Goal: Task Accomplishment & Management: Manage account settings

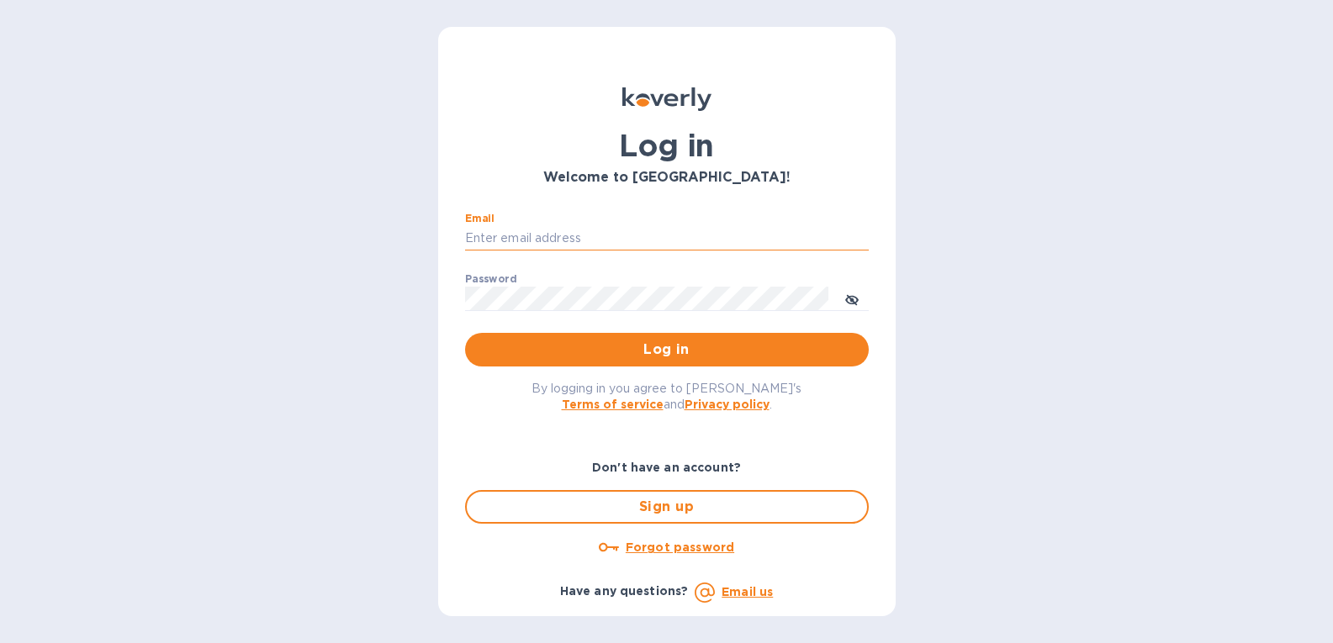
type input "[PERSON_NAME][EMAIL_ADDRESS][DOMAIN_NAME]"
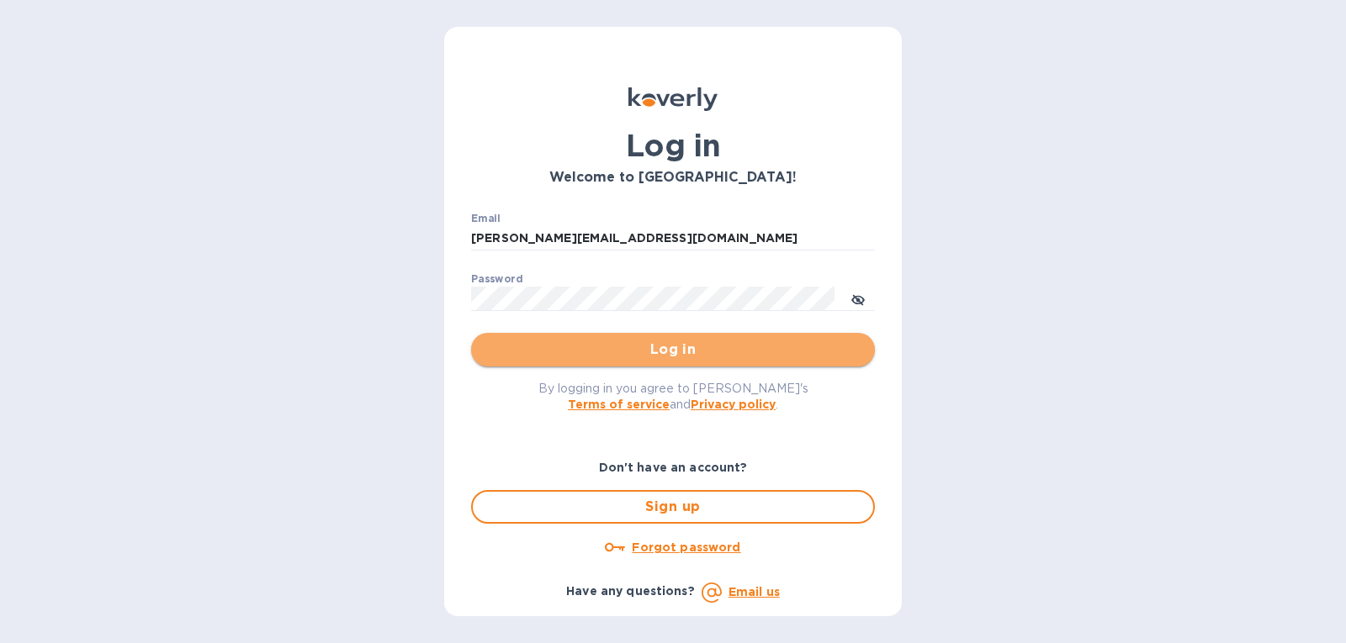
click at [535, 351] on span "Log in" at bounding box center [672, 350] width 377 height 20
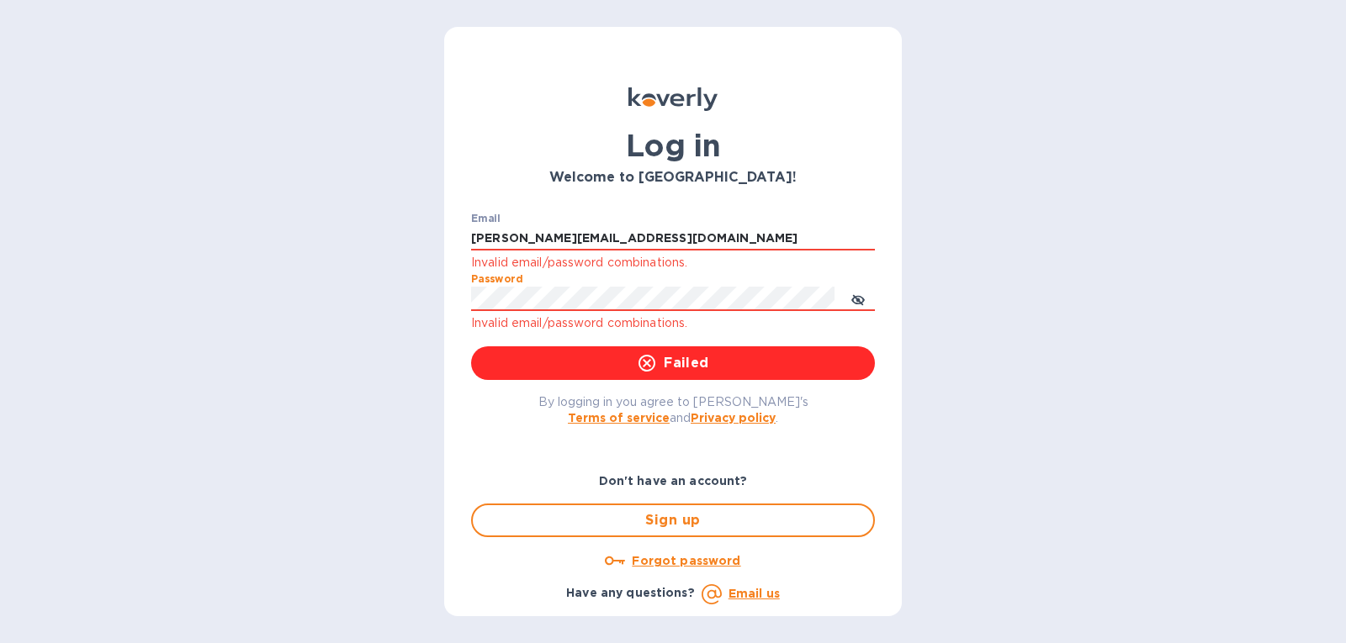
click at [423, 306] on div "Log in Welcome to [GEOGRAPHIC_DATA]! Email [PERSON_NAME][EMAIL_ADDRESS][DOMAIN_…" at bounding box center [673, 321] width 1346 height 643
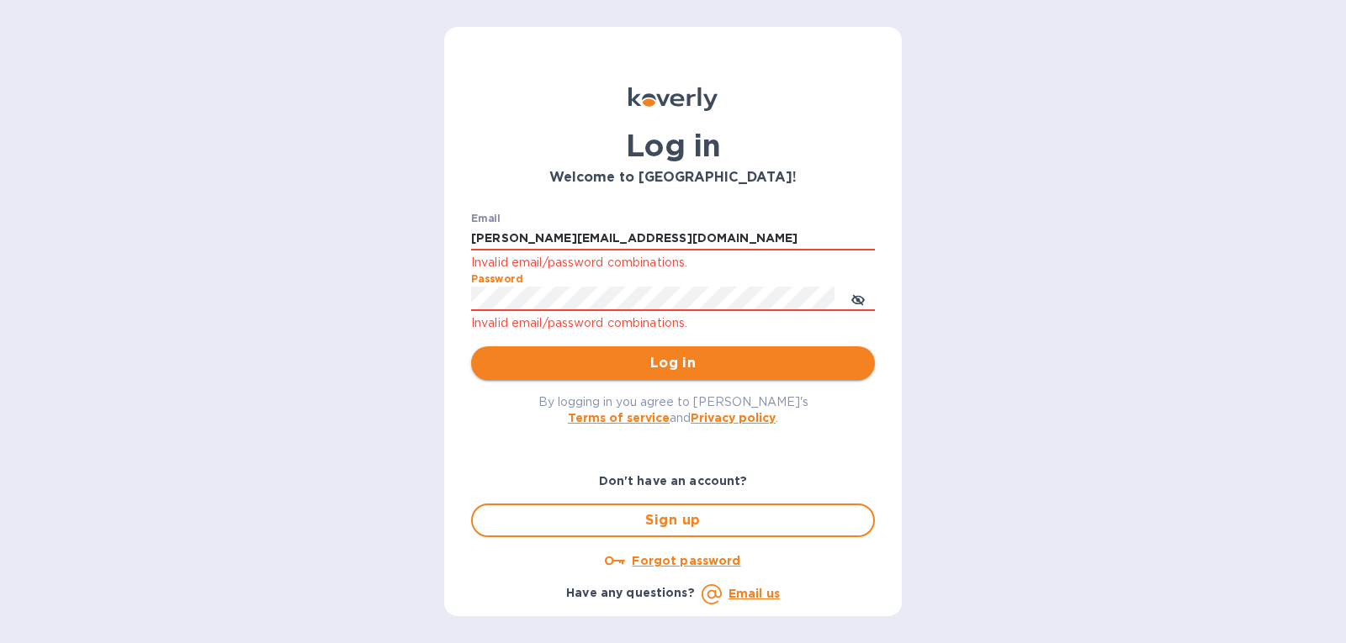
click at [518, 362] on span "Log in" at bounding box center [672, 363] width 377 height 20
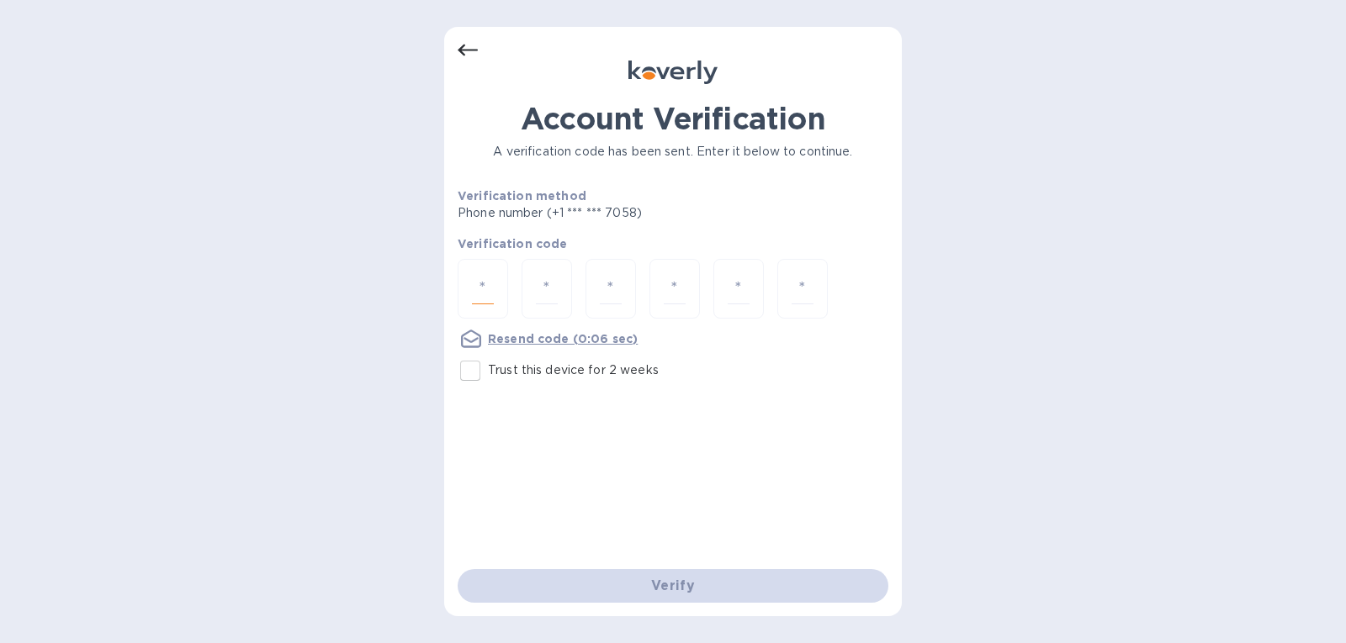
click at [483, 285] on input "number" at bounding box center [483, 288] width 22 height 31
type input "7"
type input "0"
type input "9"
type input "8"
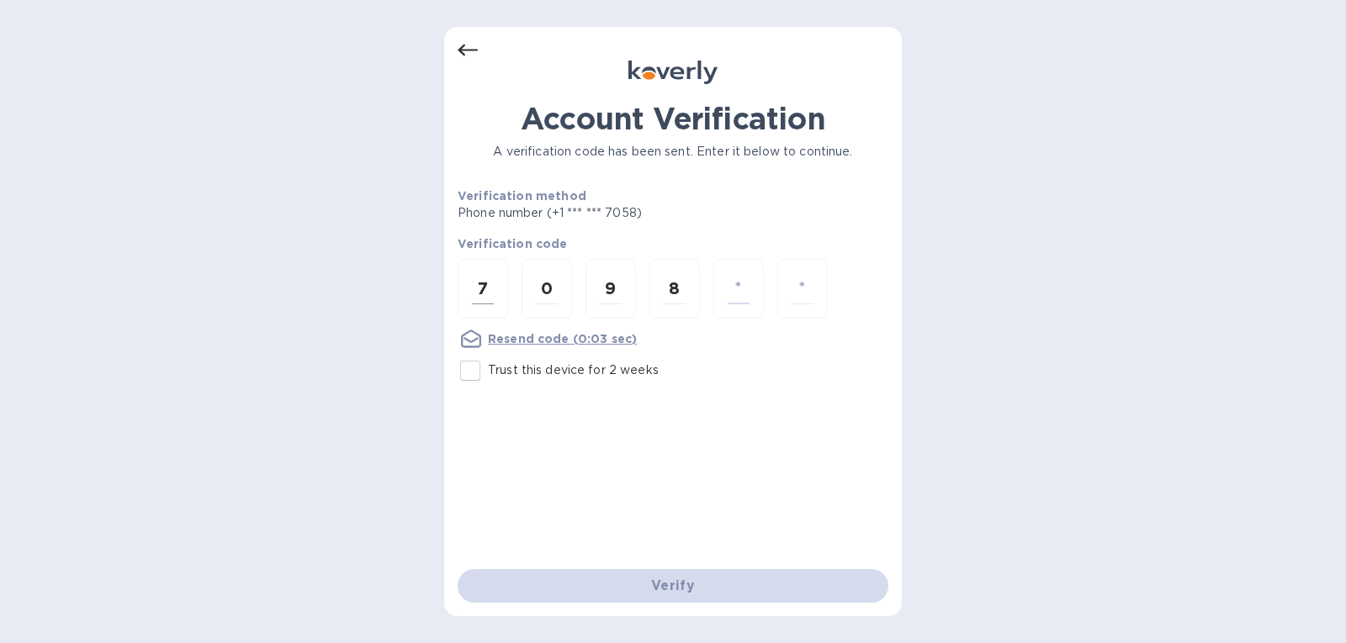
type input "4"
type input "6"
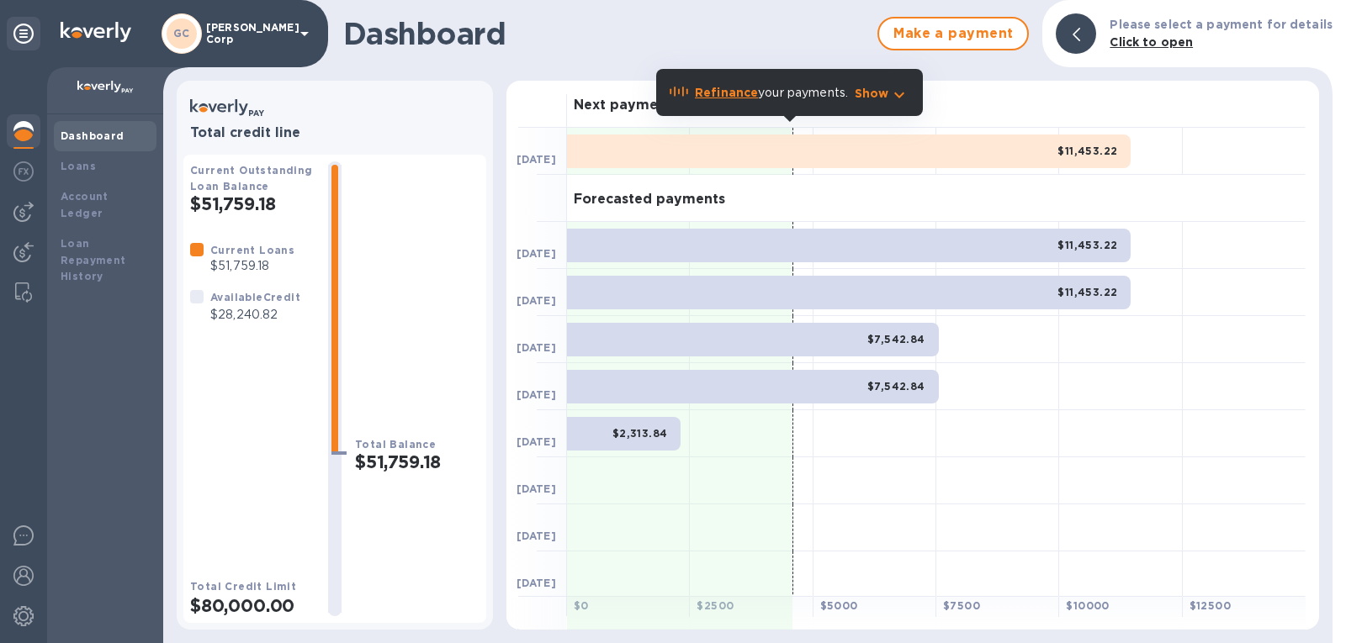
click at [126, 132] on div "Dashboard" at bounding box center [105, 136] width 89 height 17
click at [140, 166] on div "Loans" at bounding box center [105, 166] width 89 height 17
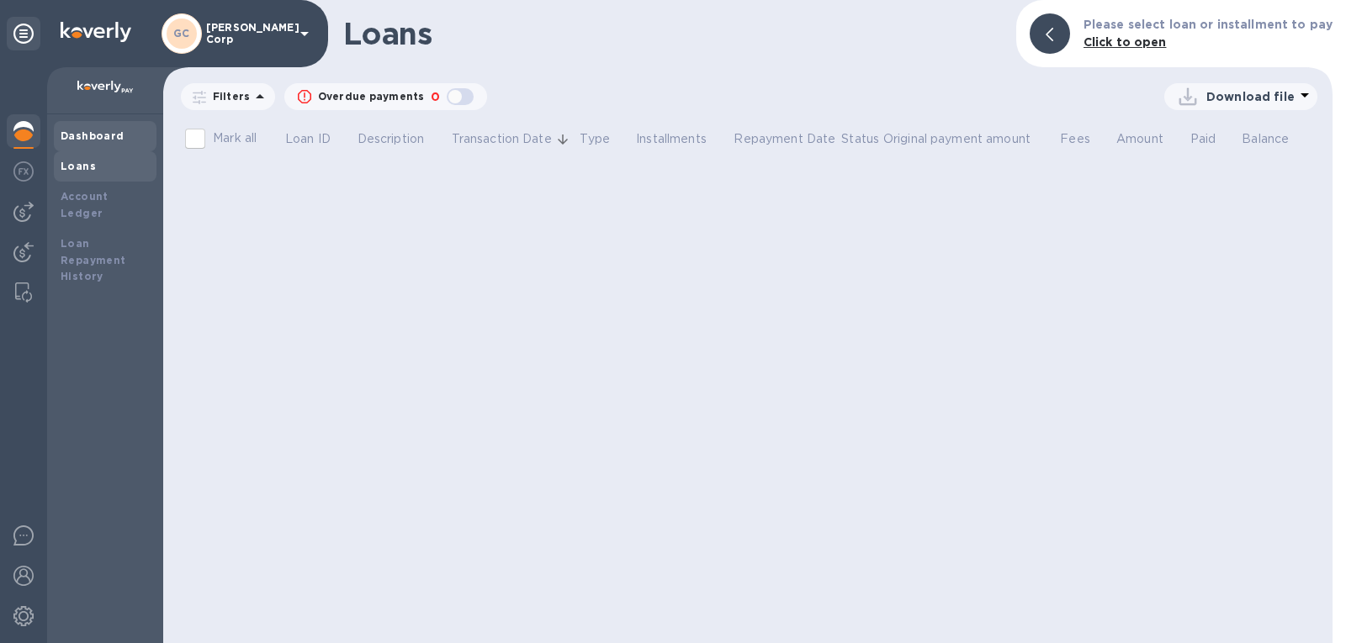
click at [117, 133] on b "Dashboard" at bounding box center [93, 136] width 64 height 13
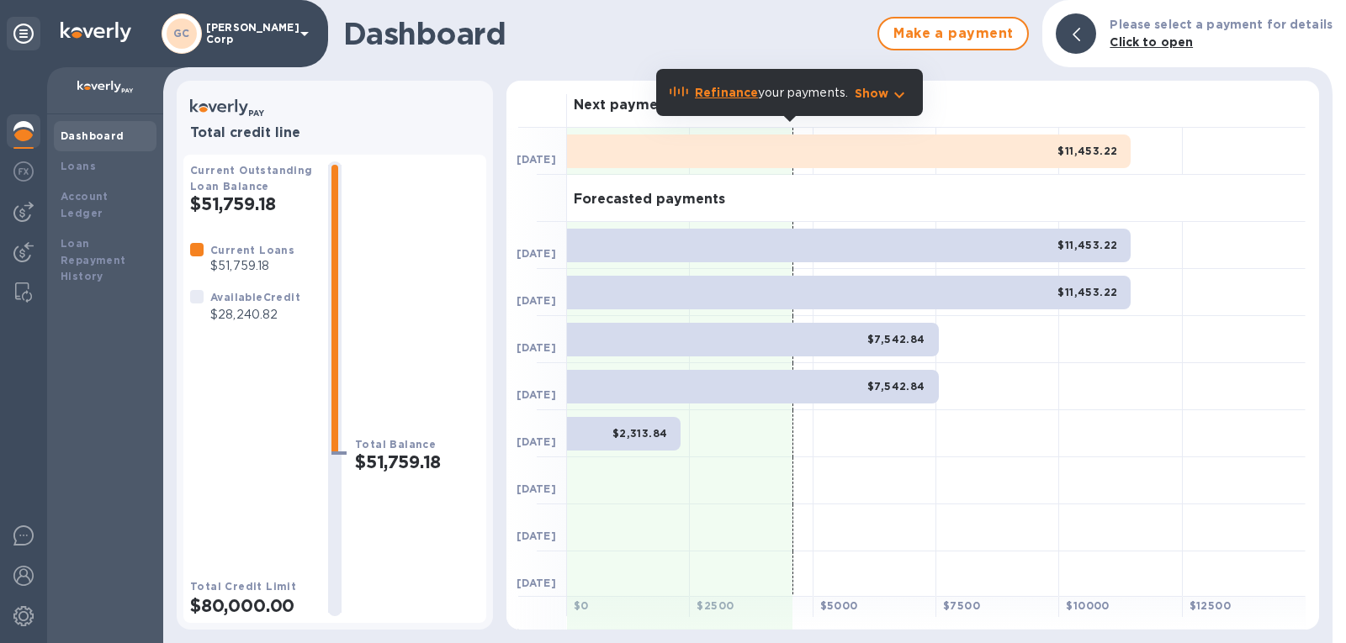
click at [737, 88] on b "Refinance" at bounding box center [726, 92] width 63 height 13
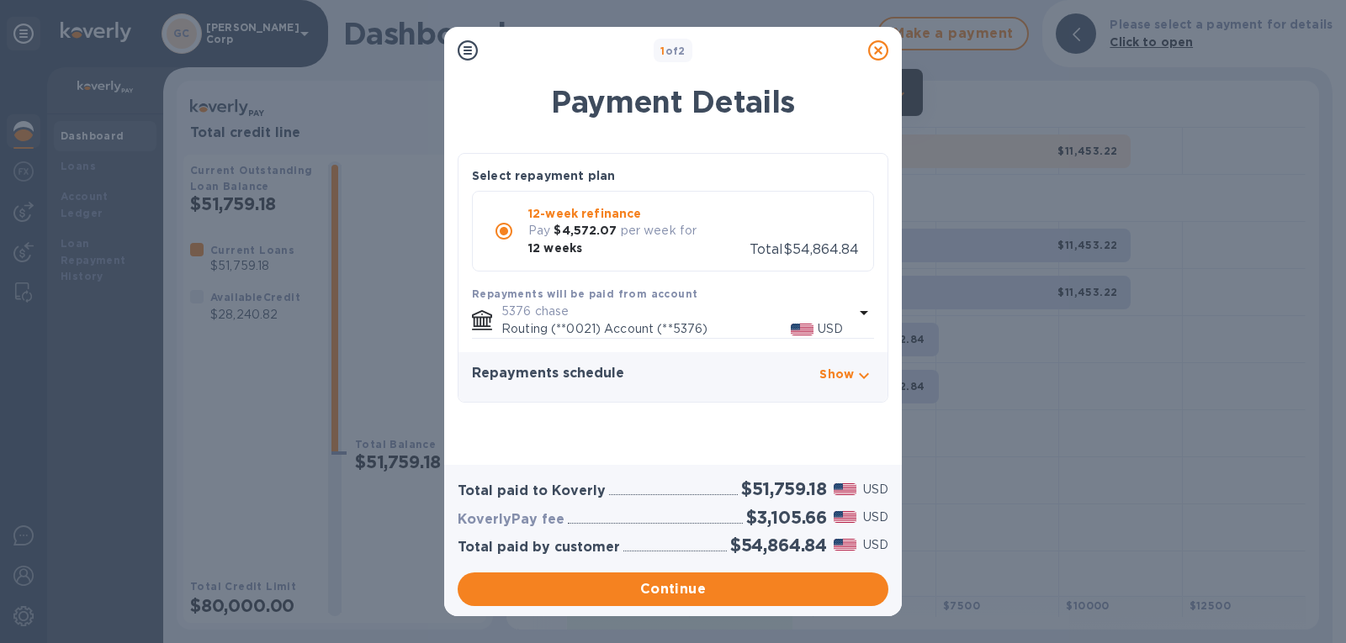
click at [871, 45] on icon at bounding box center [878, 50] width 20 height 20
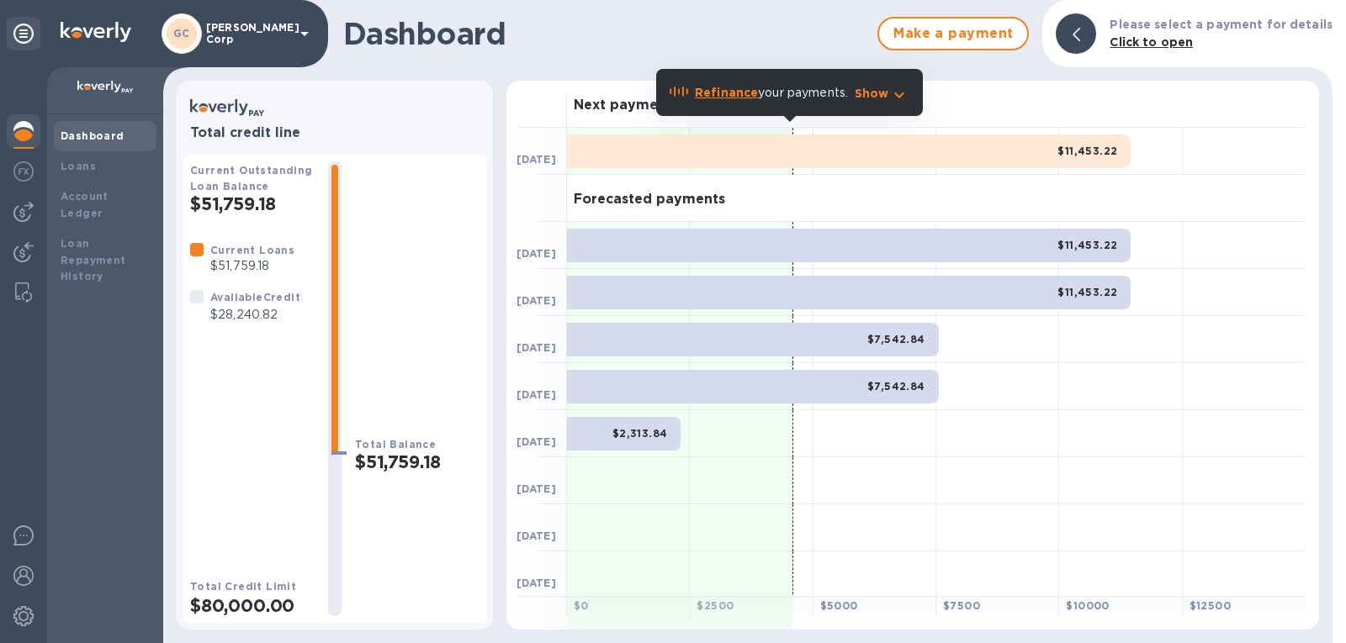
drag, startPoint x: 973, startPoint y: 38, endPoint x: 919, endPoint y: 119, distance: 97.0
click at [919, 119] on body "[PERSON_NAME] Corp Dashboard Loans Account Ledger Loan Repayment History Dashbo…" at bounding box center [673, 321] width 1346 height 643
click at [744, 92] on b "Refinance" at bounding box center [726, 92] width 63 height 13
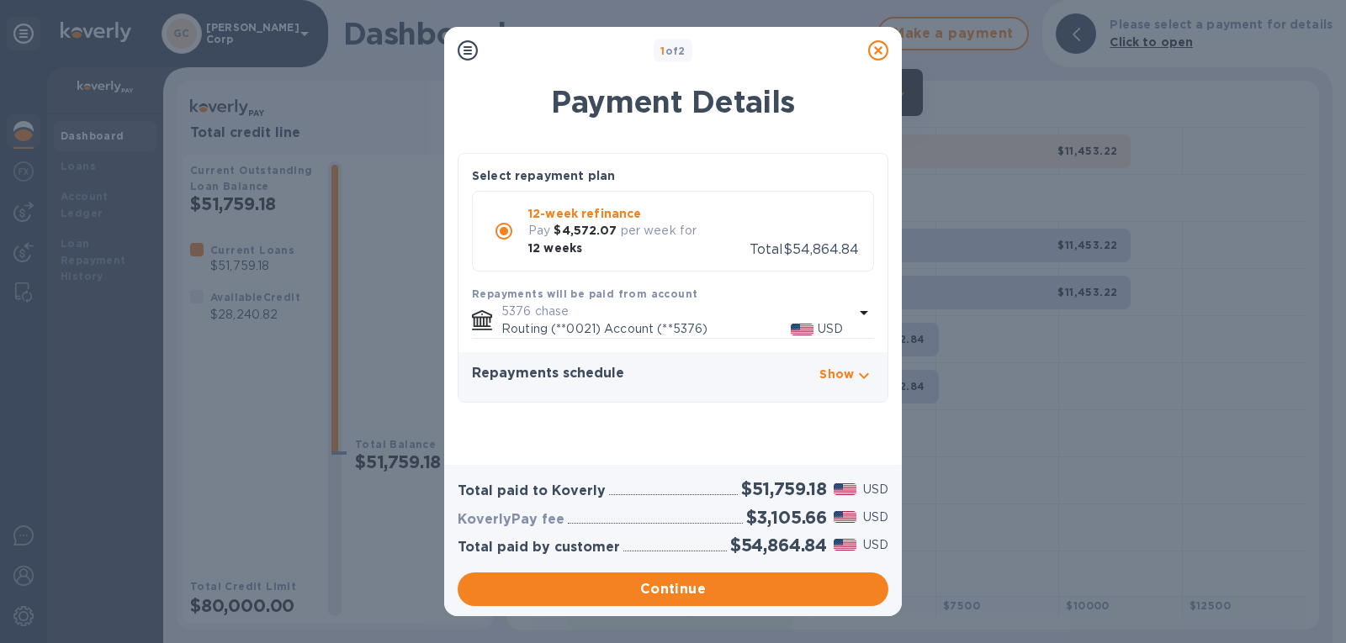
click at [840, 389] on div "Repayments schedule Show [DATE] Koverly pays the vendor $51,759.18 [DATE] Repay…" at bounding box center [672, 377] width 429 height 50
click at [832, 373] on p "Show" at bounding box center [836, 374] width 34 height 17
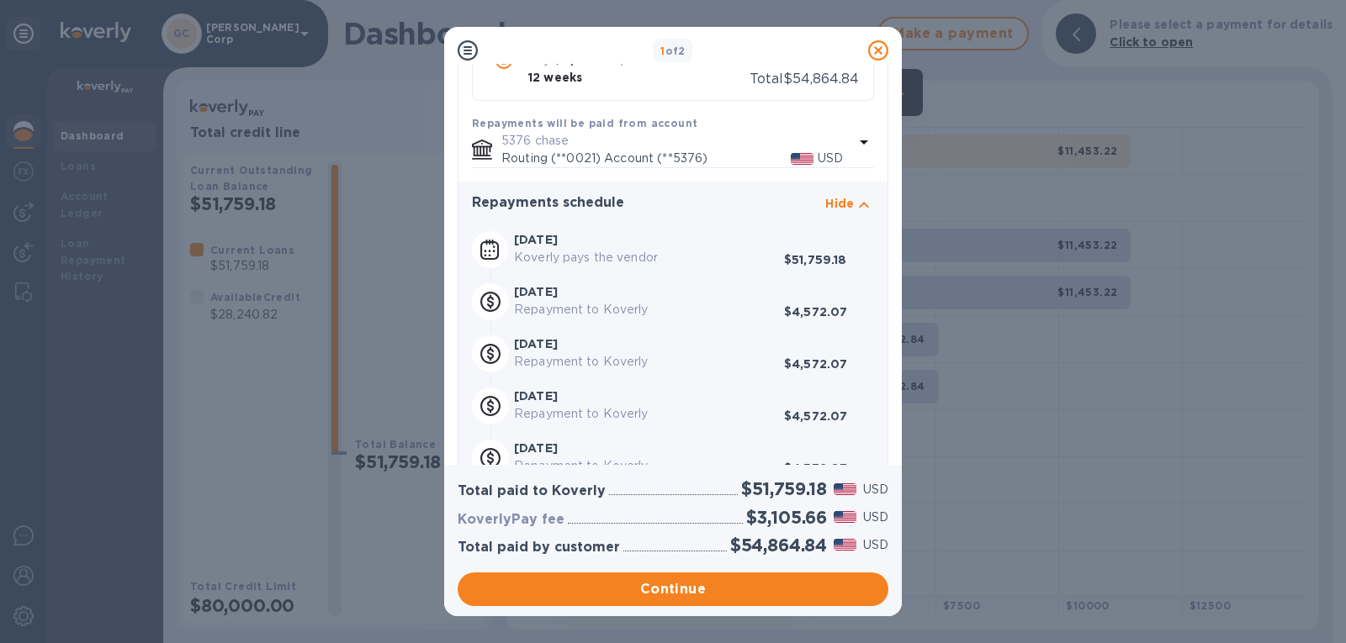
scroll to position [173, 0]
click at [870, 42] on icon at bounding box center [878, 50] width 20 height 20
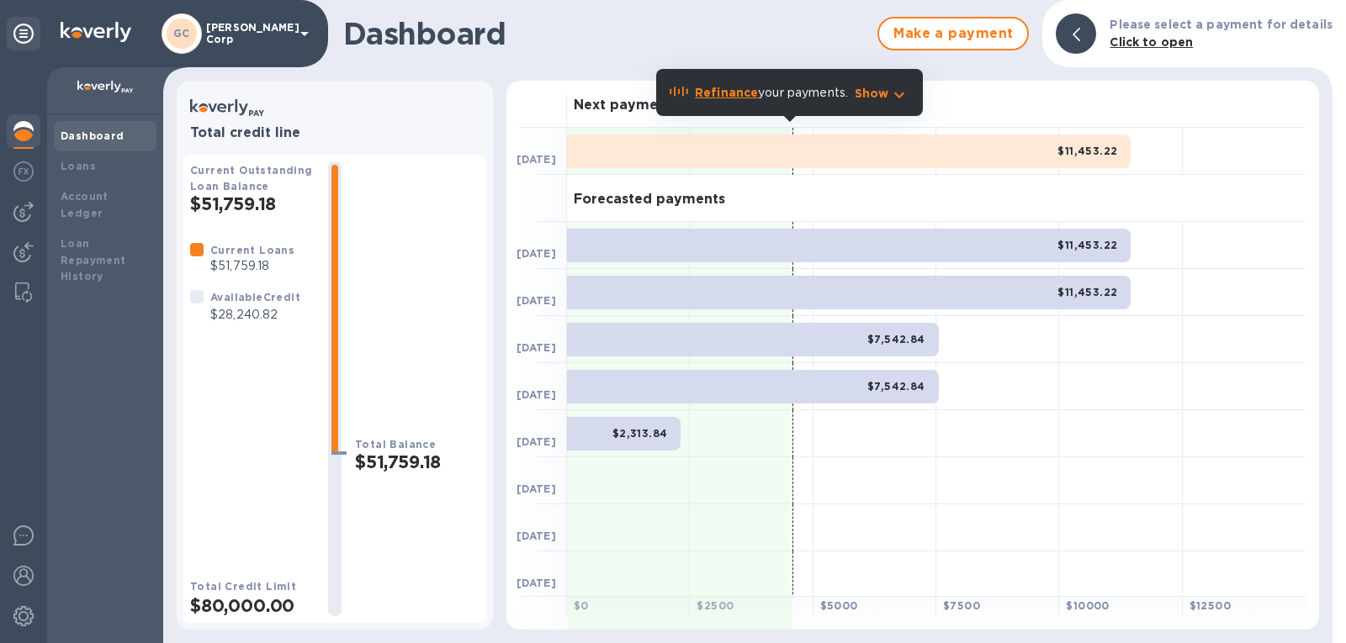
click at [732, 91] on b "Refinance" at bounding box center [726, 92] width 63 height 13
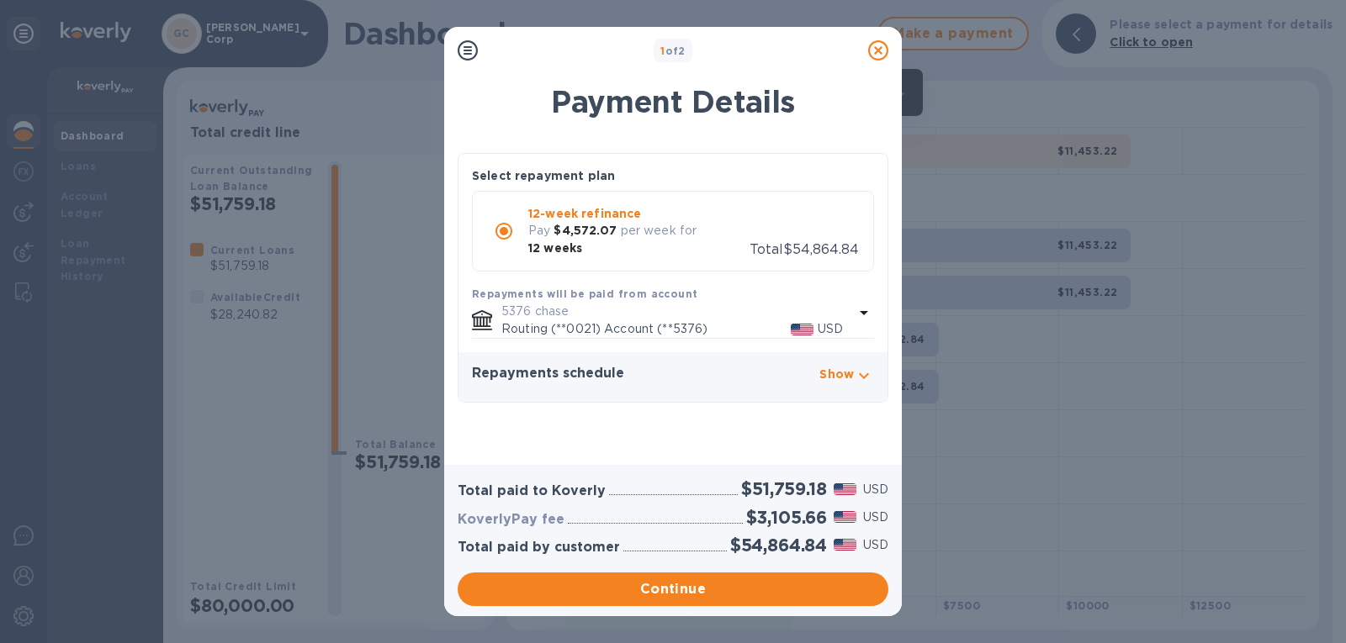
click at [879, 50] on icon at bounding box center [878, 50] width 20 height 20
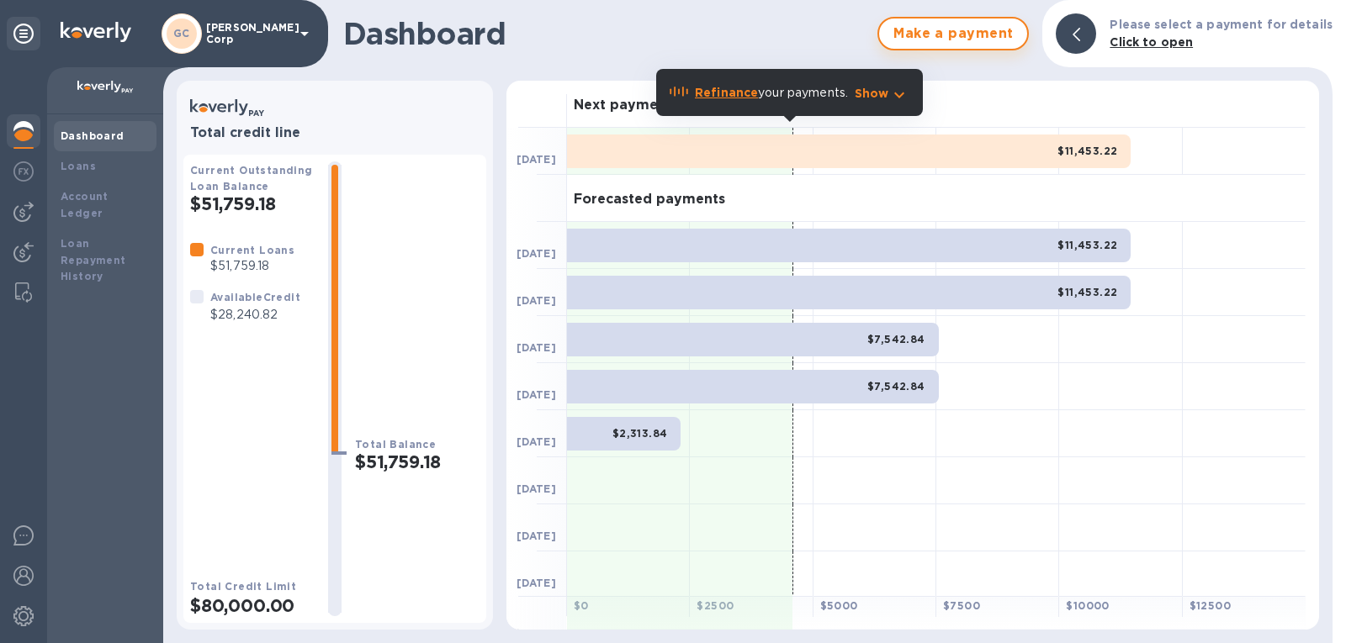
click at [955, 34] on span "Make a payment" at bounding box center [952, 34] width 121 height 20
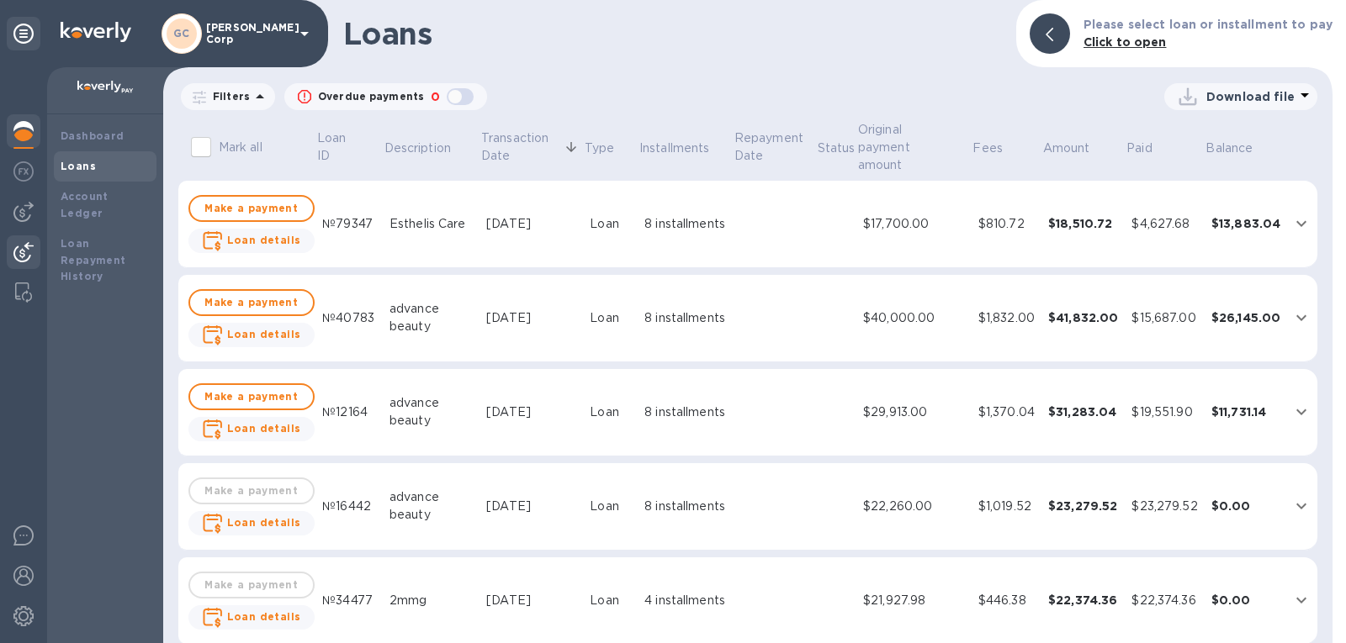
click at [25, 257] on img at bounding box center [23, 252] width 20 height 20
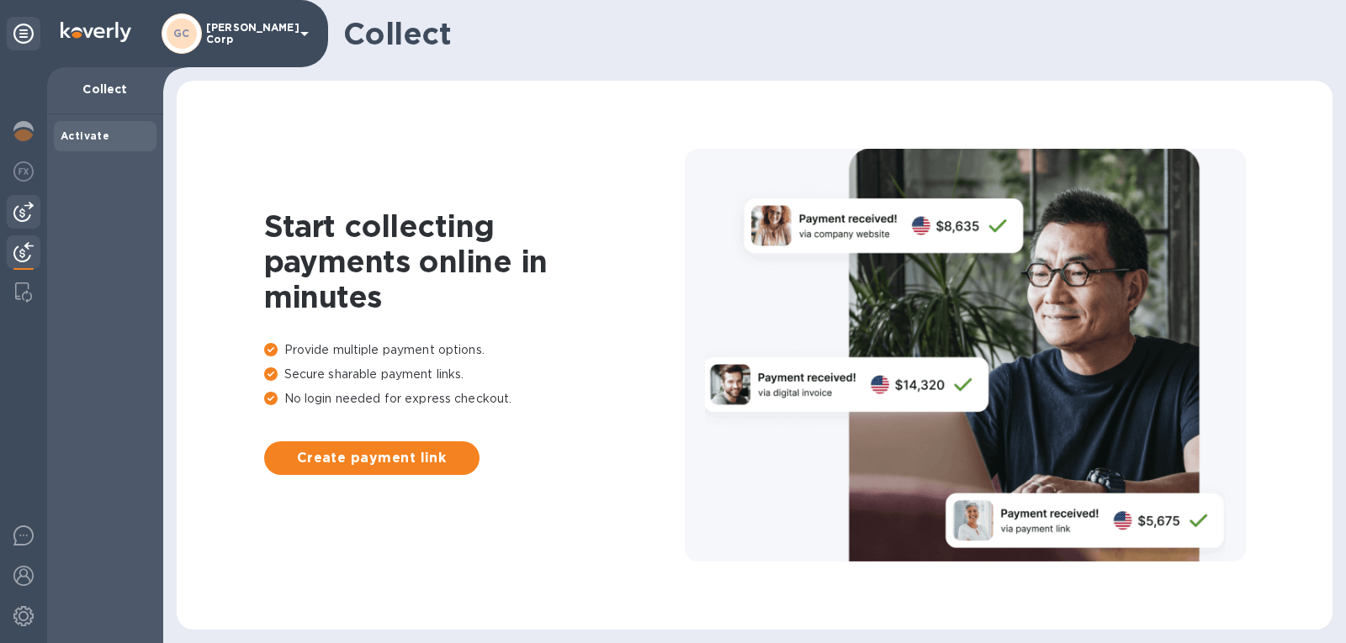
click at [22, 220] on img at bounding box center [23, 212] width 20 height 20
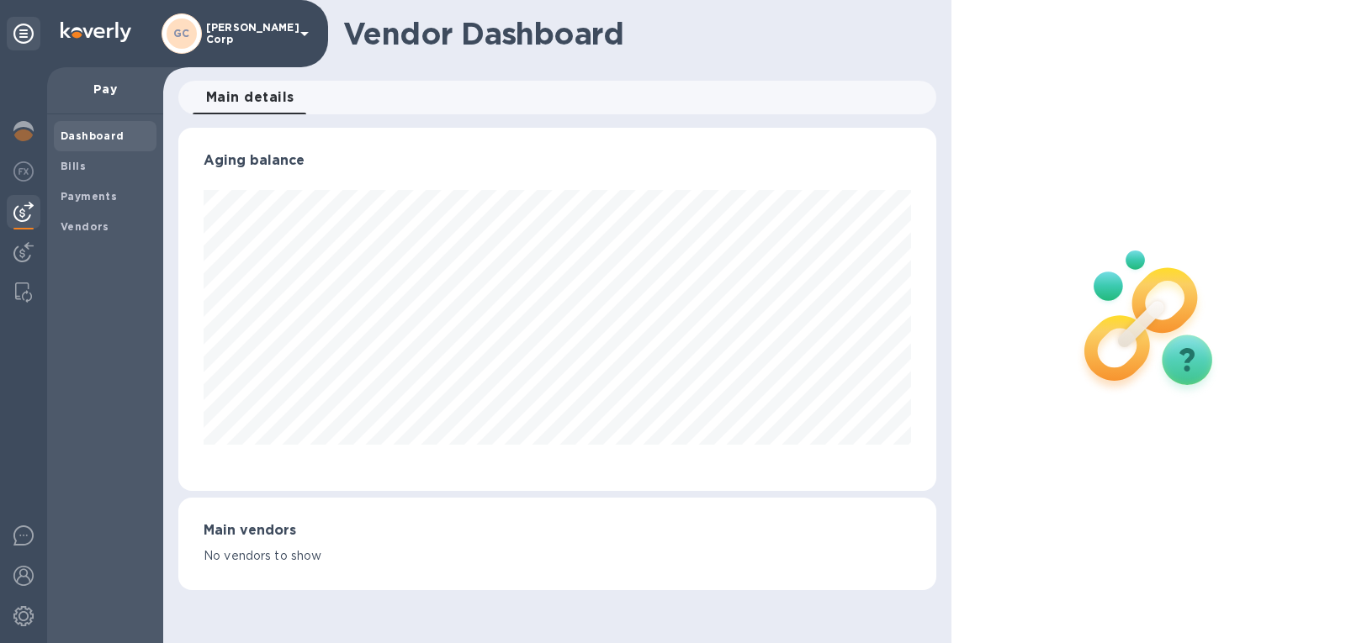
scroll to position [363, 759]
click at [71, 169] on b "Bills" at bounding box center [73, 166] width 25 height 13
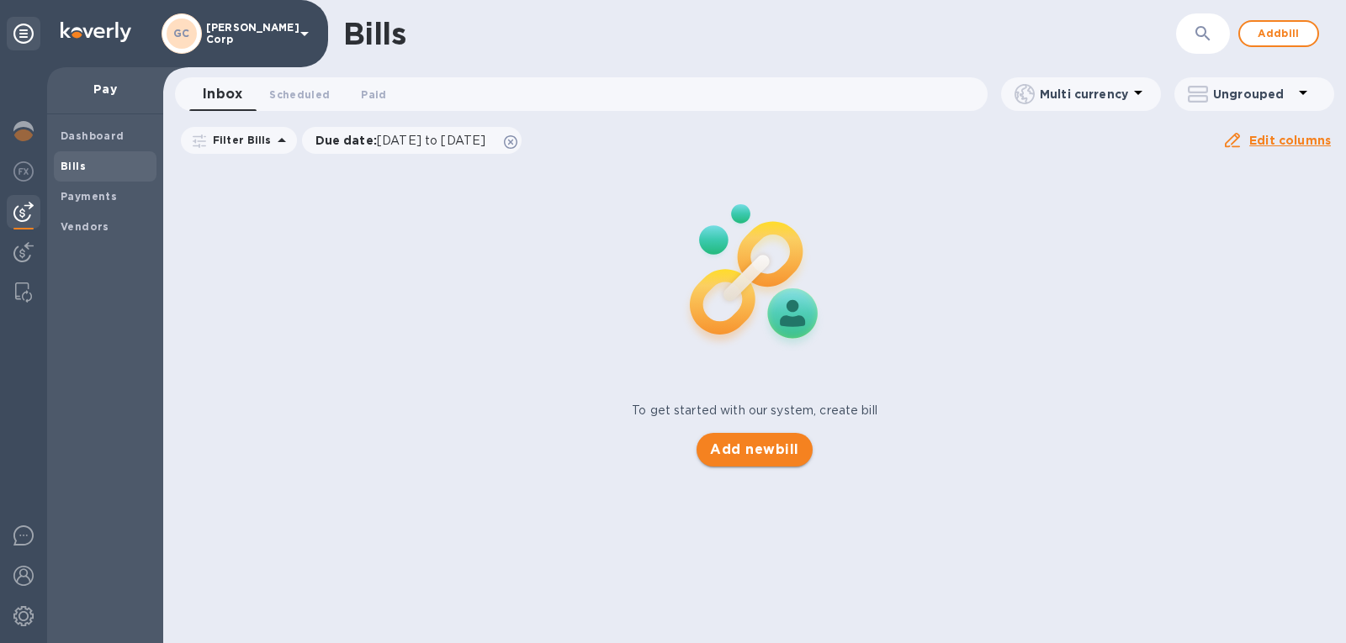
click at [732, 453] on span "Add new bill" at bounding box center [754, 450] width 88 height 20
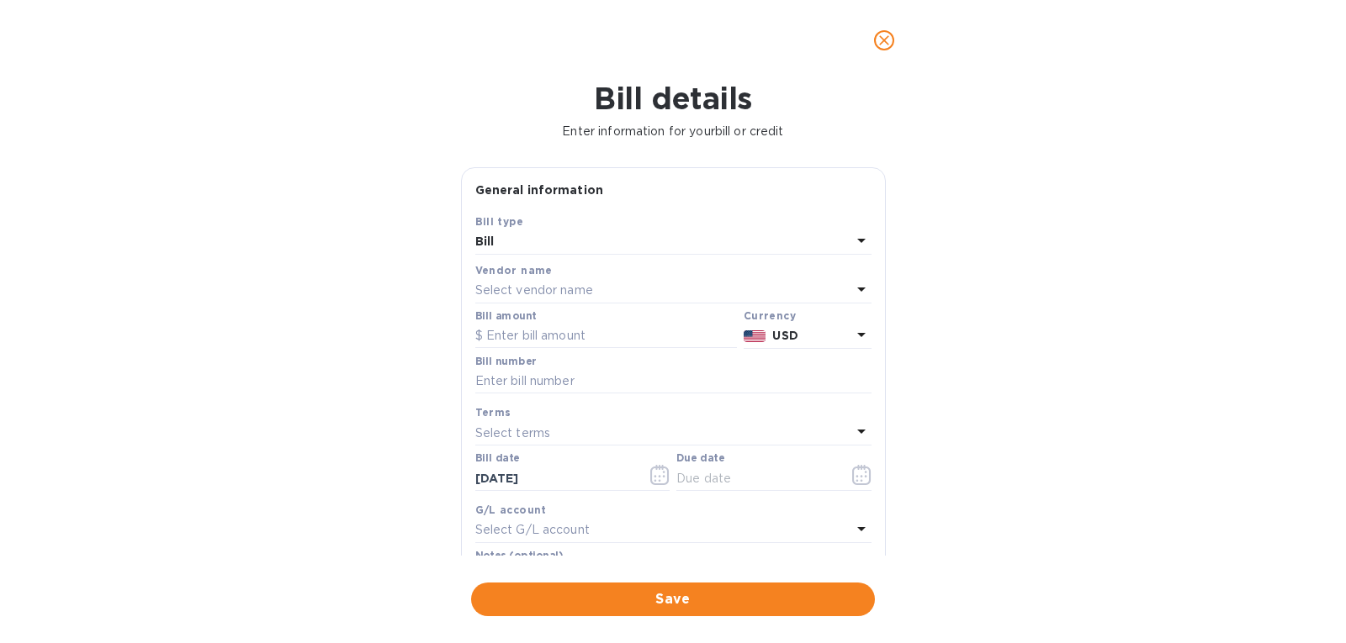
click at [523, 283] on p "Select vendor name" at bounding box center [534, 291] width 118 height 18
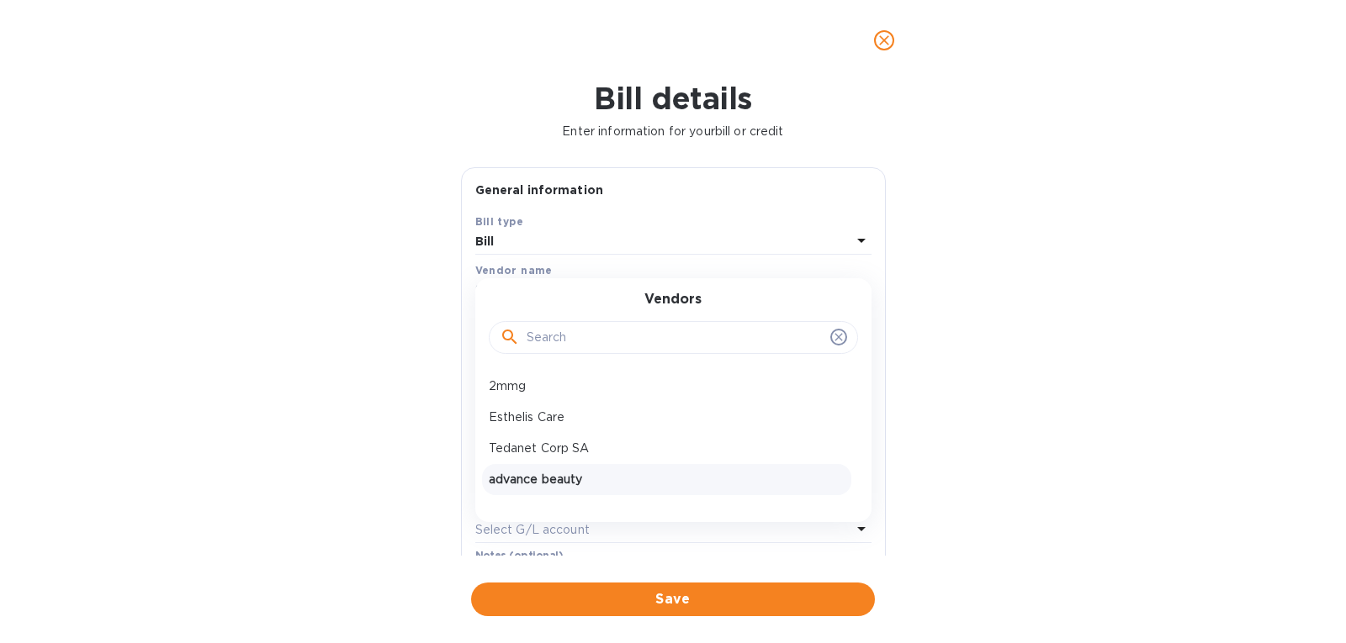
click at [531, 489] on p "advance beauty" at bounding box center [667, 480] width 356 height 18
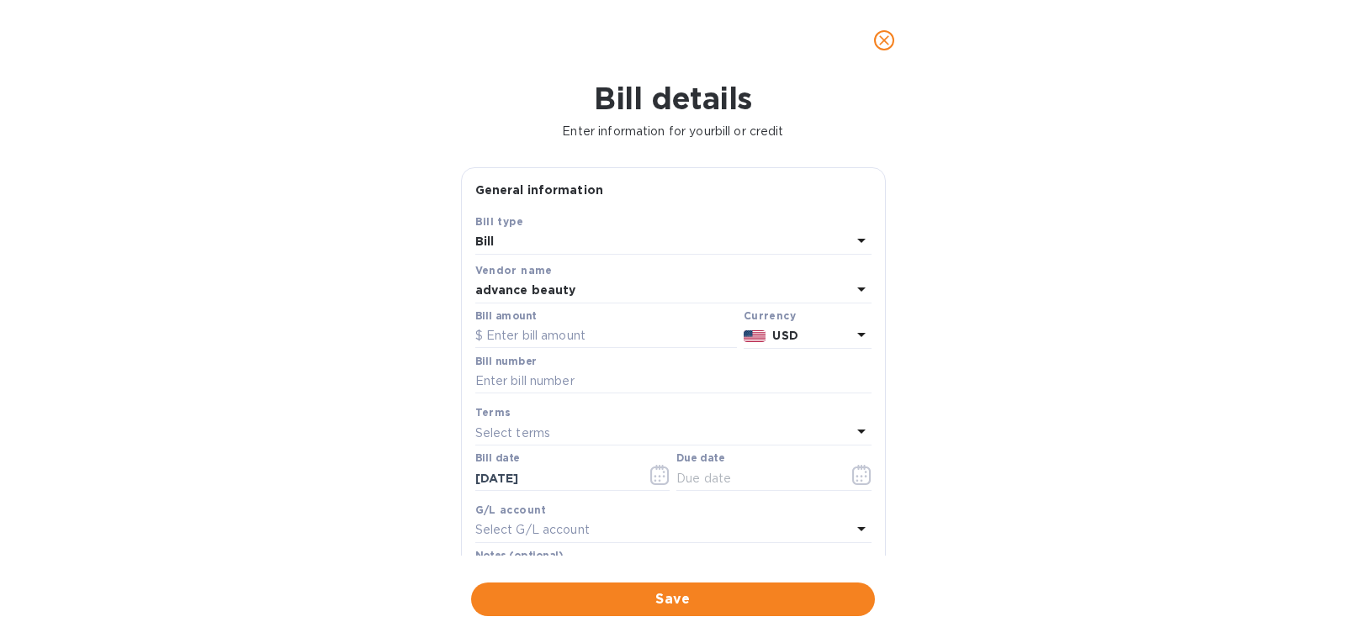
scroll to position [241, 0]
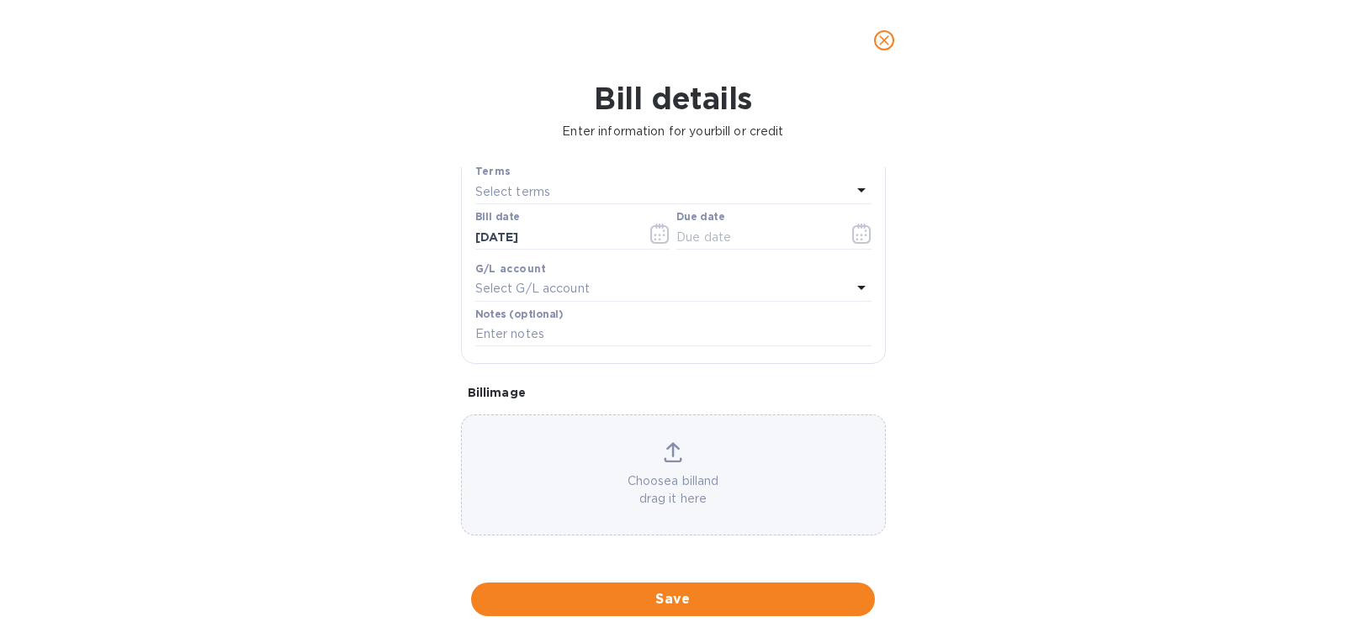
click at [677, 457] on icon at bounding box center [673, 452] width 19 height 20
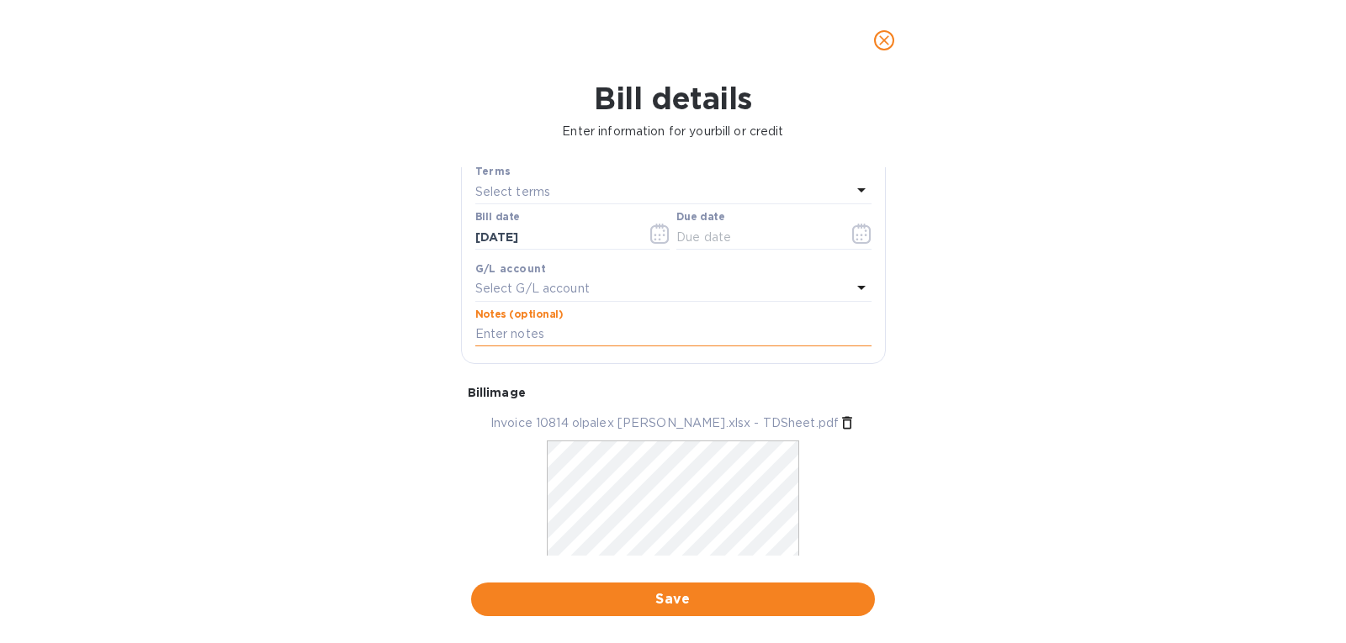
click at [630, 332] on input "text" at bounding box center [673, 334] width 396 height 25
type input "10814"
click at [740, 208] on div "Due date" at bounding box center [774, 232] width 202 height 49
click at [738, 236] on input "text" at bounding box center [755, 237] width 159 height 25
click at [685, 235] on input "text" at bounding box center [755, 237] width 159 height 25
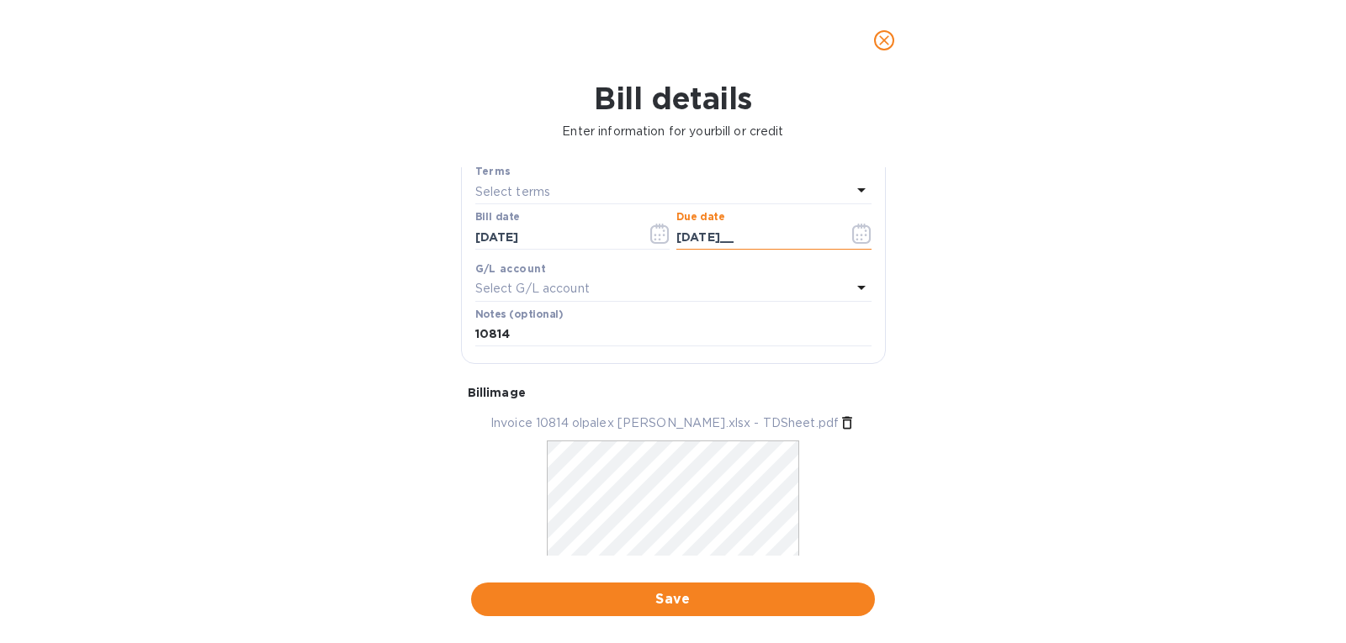
type input "[DATE]__"
click at [1111, 278] on div "Bill details Enter information for your bill or credit General information Save…" at bounding box center [673, 362] width 1346 height 563
click at [711, 198] on div "Select terms" at bounding box center [663, 192] width 376 height 24
click at [1089, 308] on div "Bill details Enter information for your bill or credit General information Save…" at bounding box center [673, 362] width 1346 height 563
click at [682, 287] on div "Select G/L account" at bounding box center [663, 290] width 376 height 24
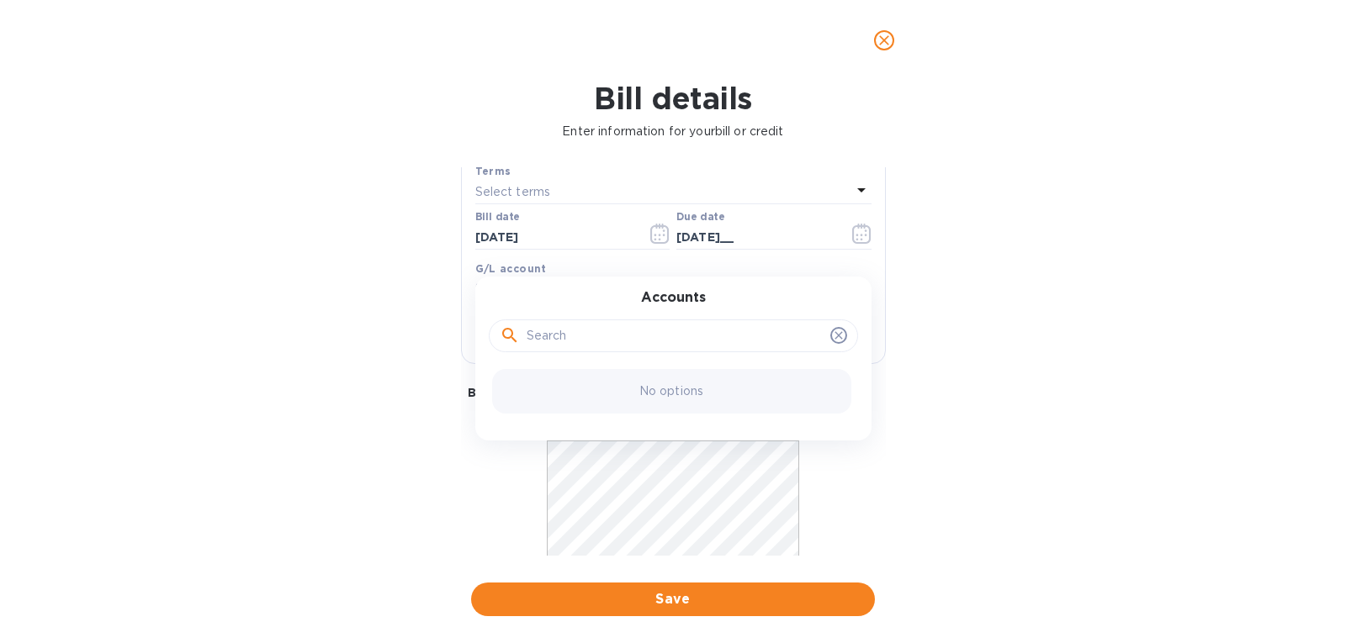
click at [659, 341] on input "text" at bounding box center [674, 336] width 297 height 25
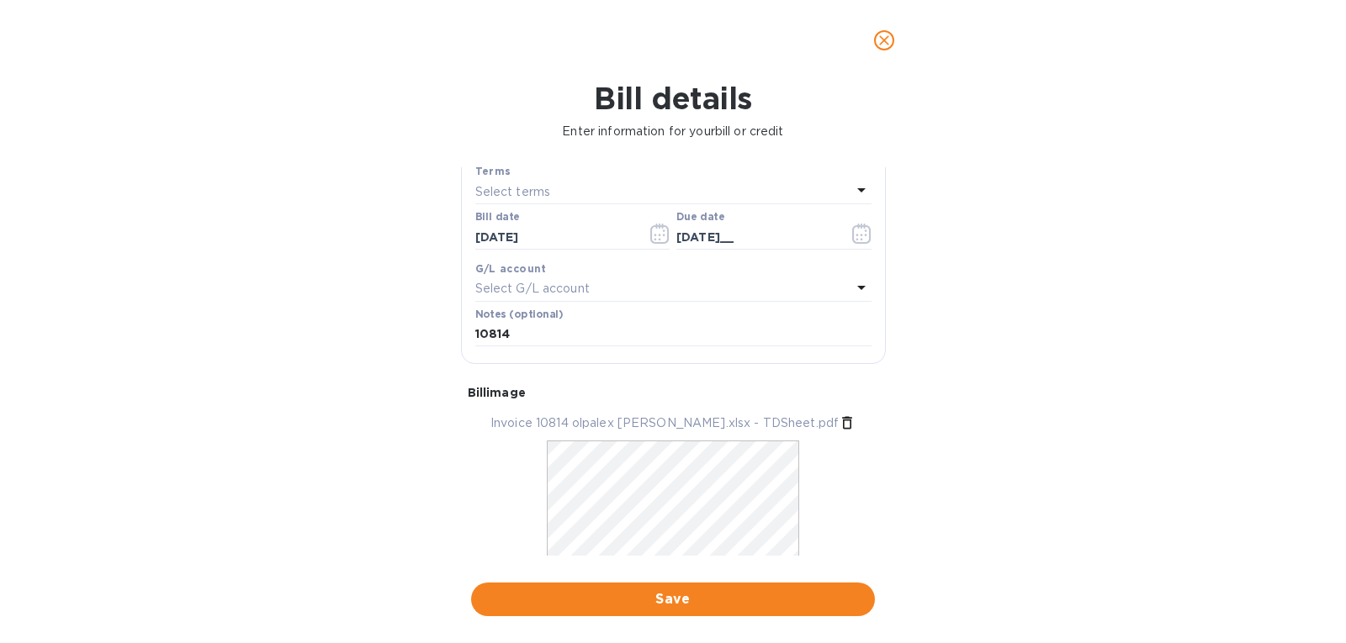
click at [989, 292] on div "Bill details Enter information for your bill or credit General information Save…" at bounding box center [673, 362] width 1346 height 563
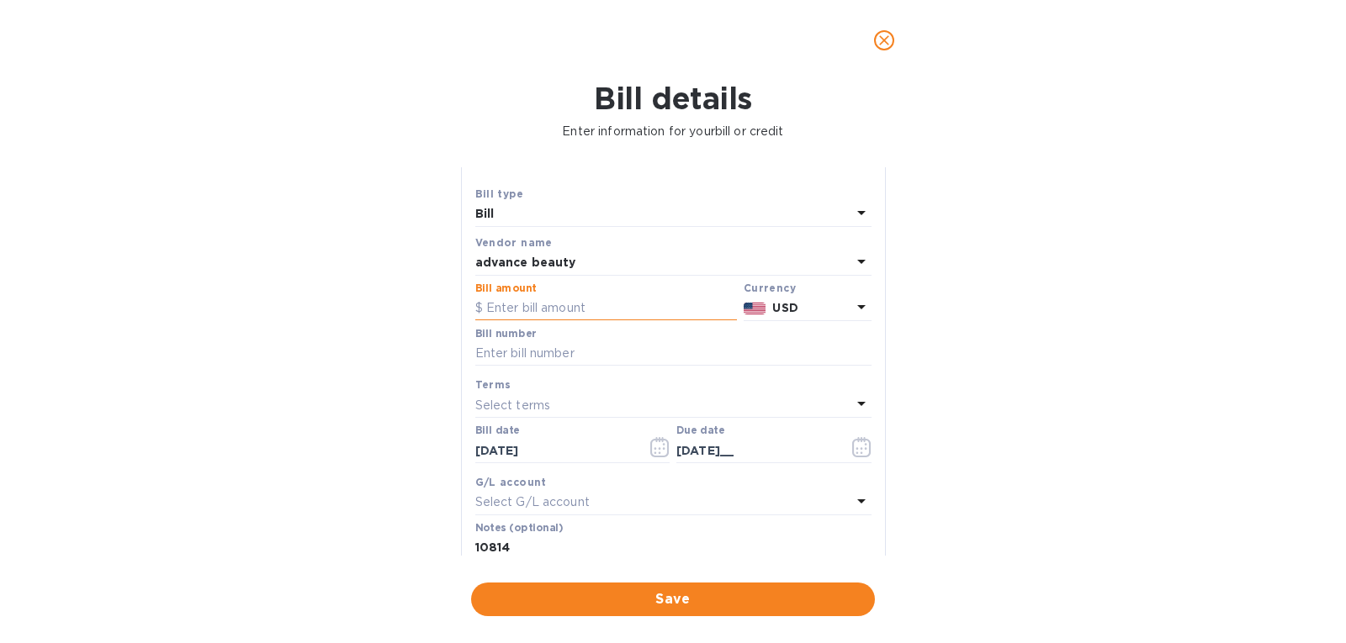
click at [595, 311] on input "text" at bounding box center [606, 308] width 262 height 25
type input "22,905"
click at [605, 352] on input "text" at bounding box center [673, 353] width 396 height 25
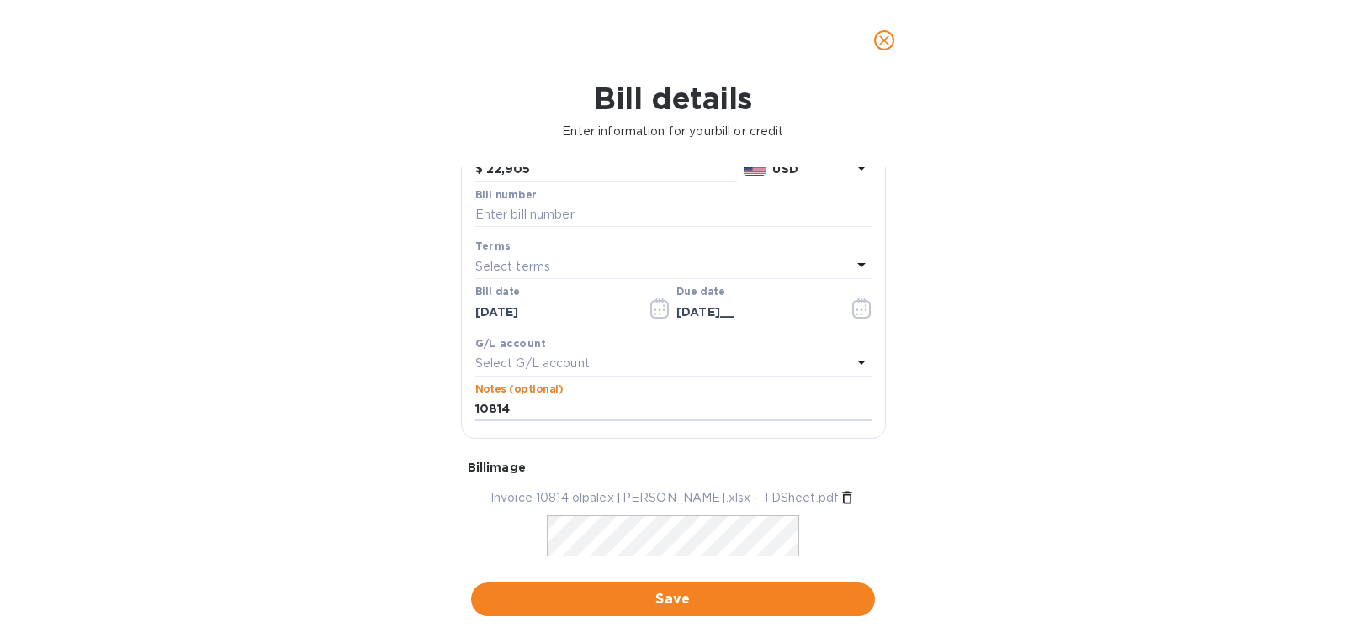
drag, startPoint x: 531, startPoint y: 546, endPoint x: 431, endPoint y: 548, distance: 100.1
click at [431, 548] on div "Bill details Enter information for your bill or credit General information Save…" at bounding box center [673, 362] width 1346 height 563
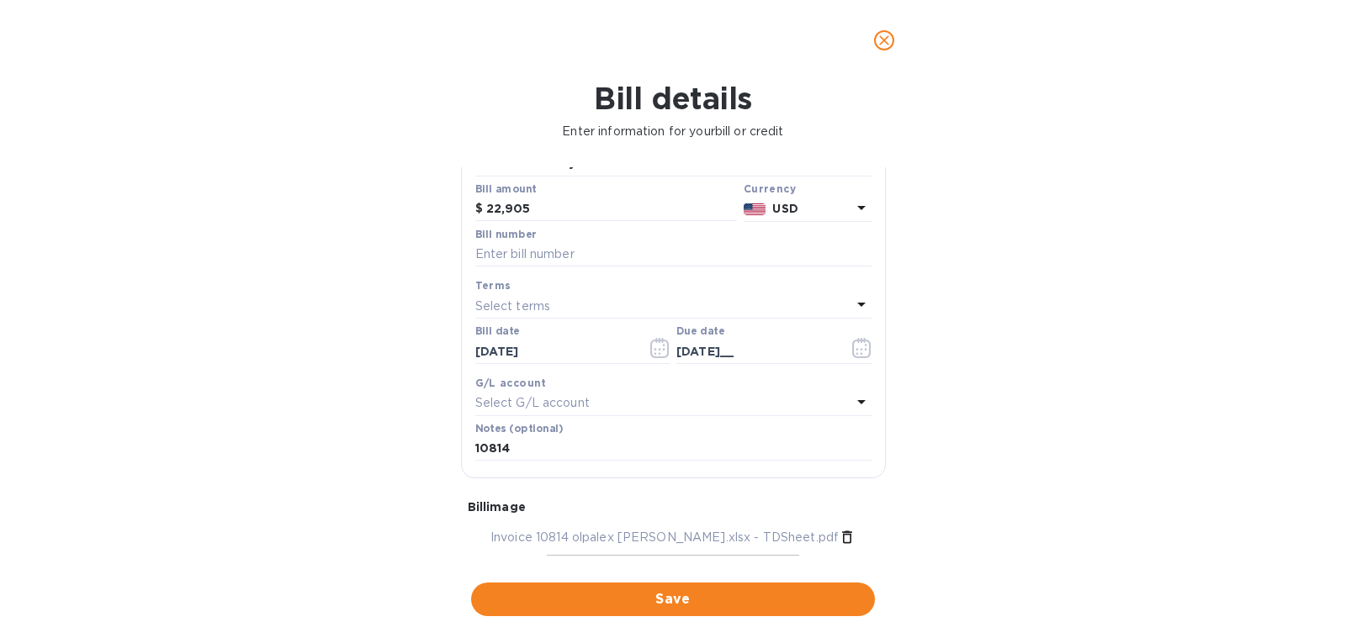
scroll to position [98, 0]
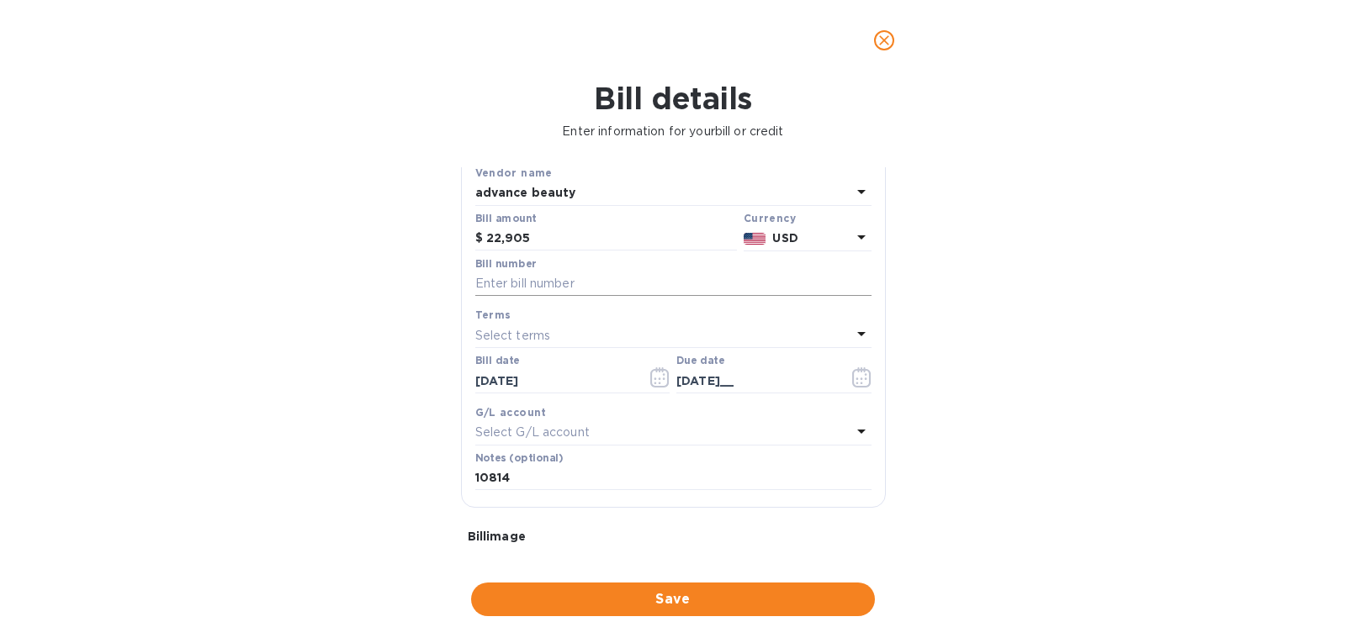
click at [584, 291] on input "text" at bounding box center [673, 284] width 396 height 25
paste input "10814"
type input "10814"
click at [643, 610] on button "Save" at bounding box center [673, 600] width 404 height 34
click at [768, 378] on input "[DATE]__" at bounding box center [755, 380] width 159 height 25
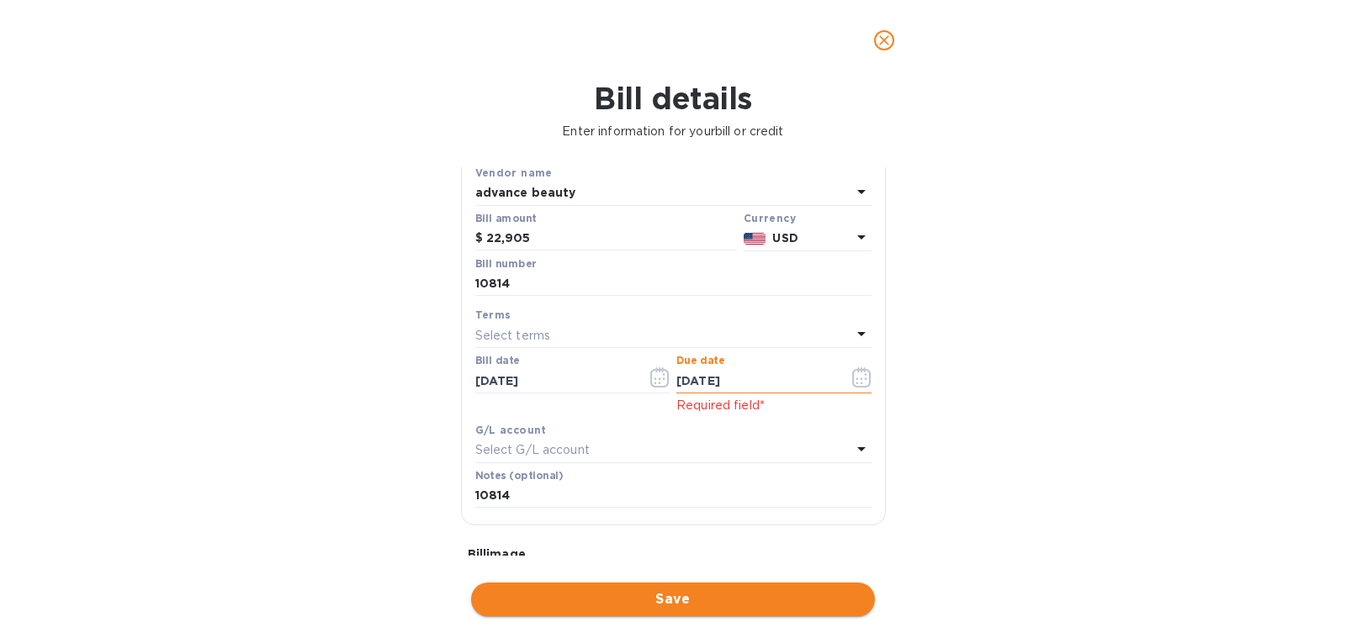
type input "[DATE]"
click at [674, 597] on span "Save" at bounding box center [672, 600] width 377 height 20
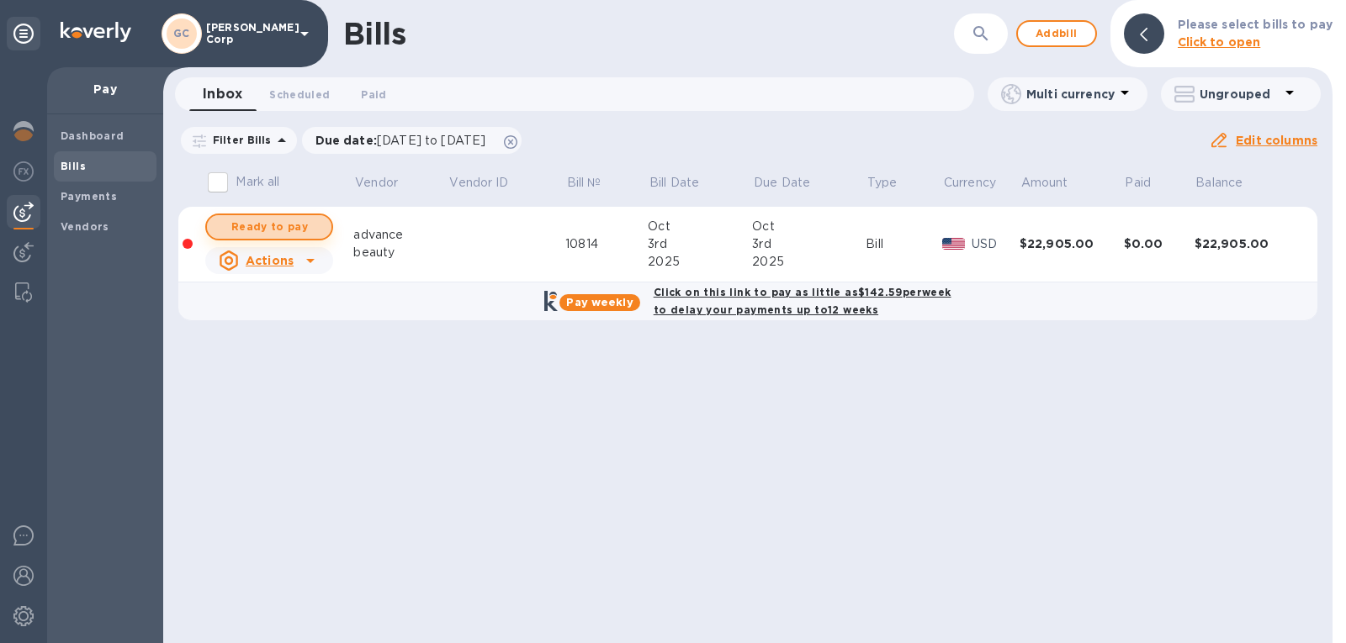
click at [276, 224] on span "Ready to pay" at bounding box center [269, 227] width 98 height 20
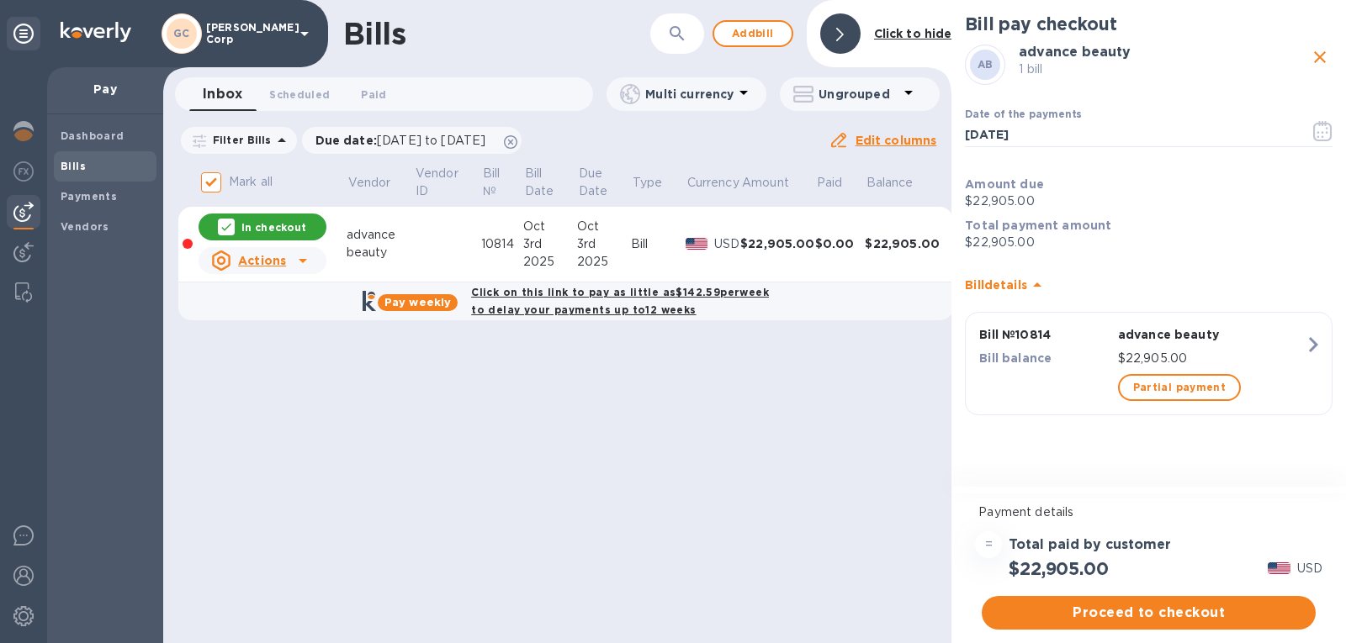
drag, startPoint x: 1345, startPoint y: 305, endPoint x: 1345, endPoint y: 442, distance: 136.2
click at [1345, 442] on div "Bill pay checkout AB advance beauty 1 bill Date of the payments [DATE] ​ Amount…" at bounding box center [1148, 245] width 394 height 490
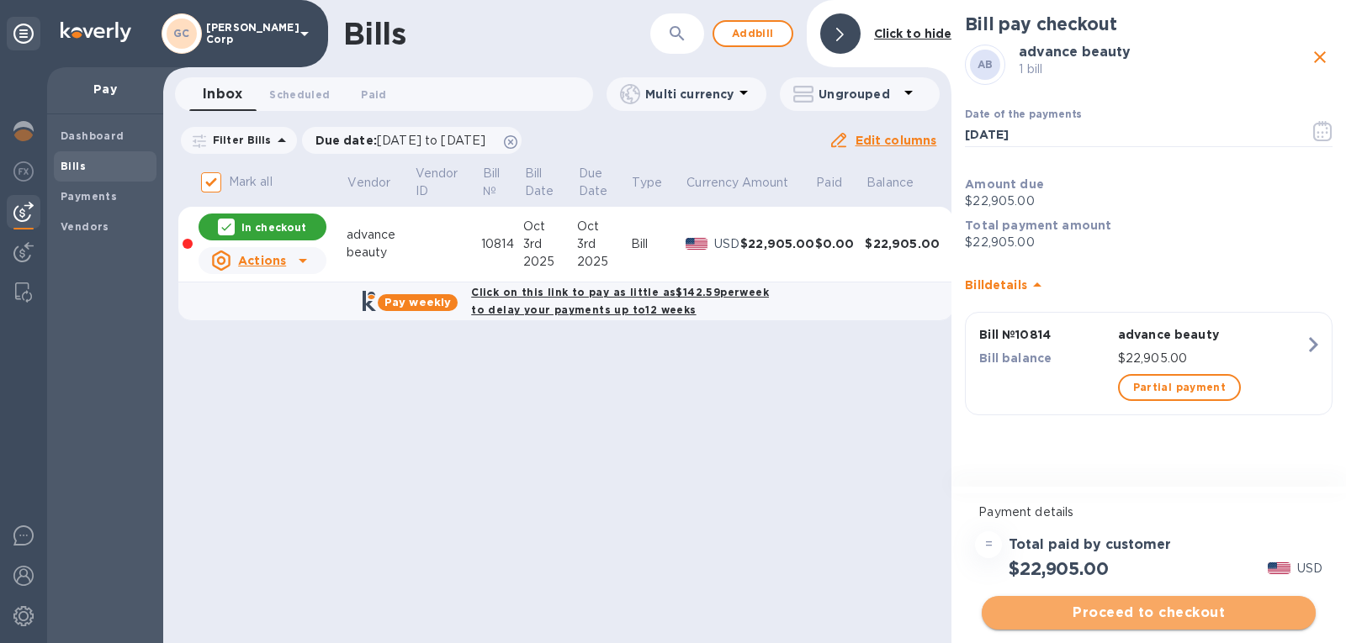
click at [1129, 620] on span "Proceed to checkout" at bounding box center [1148, 613] width 307 height 20
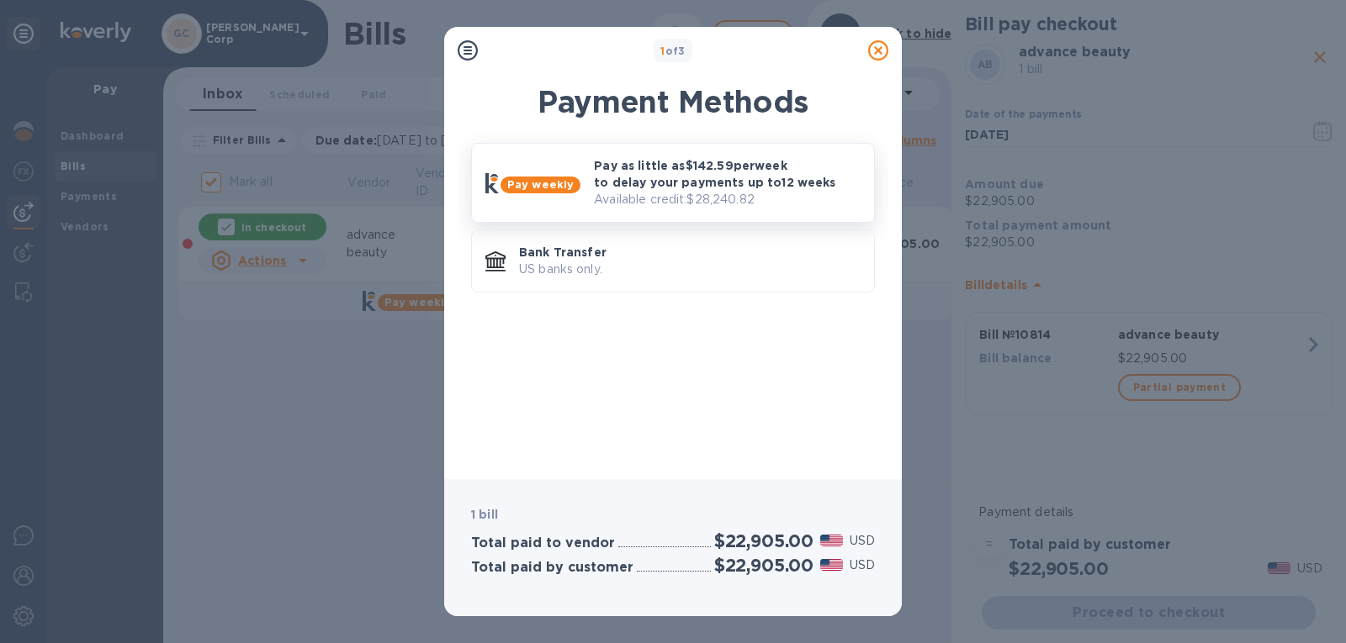
click at [723, 198] on p "Available credit: $28,240.82" at bounding box center [727, 200] width 267 height 18
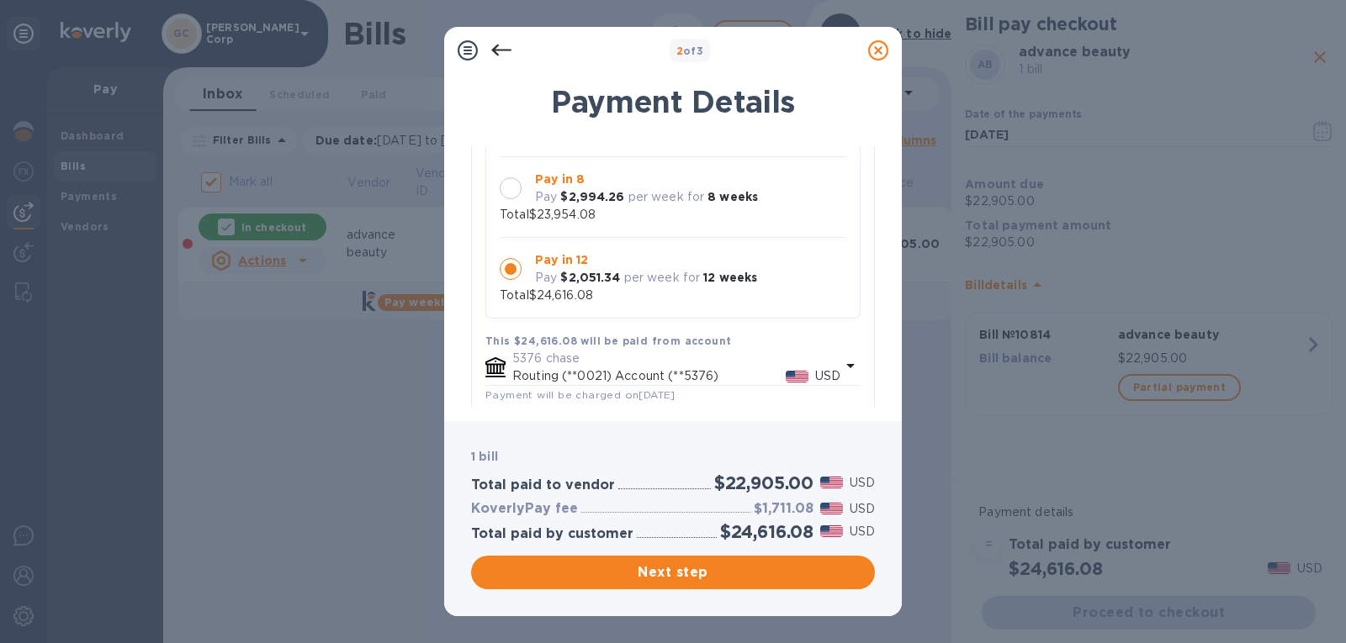
scroll to position [44, 0]
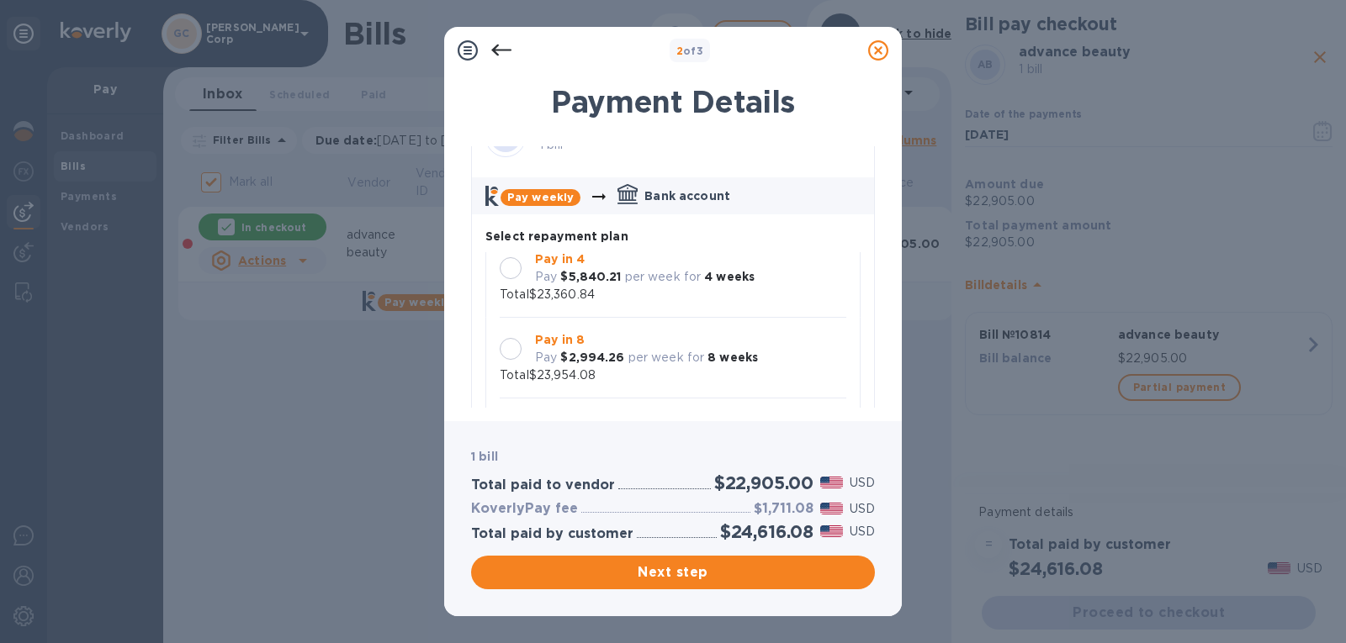
click at [519, 356] on div at bounding box center [511, 349] width 22 height 22
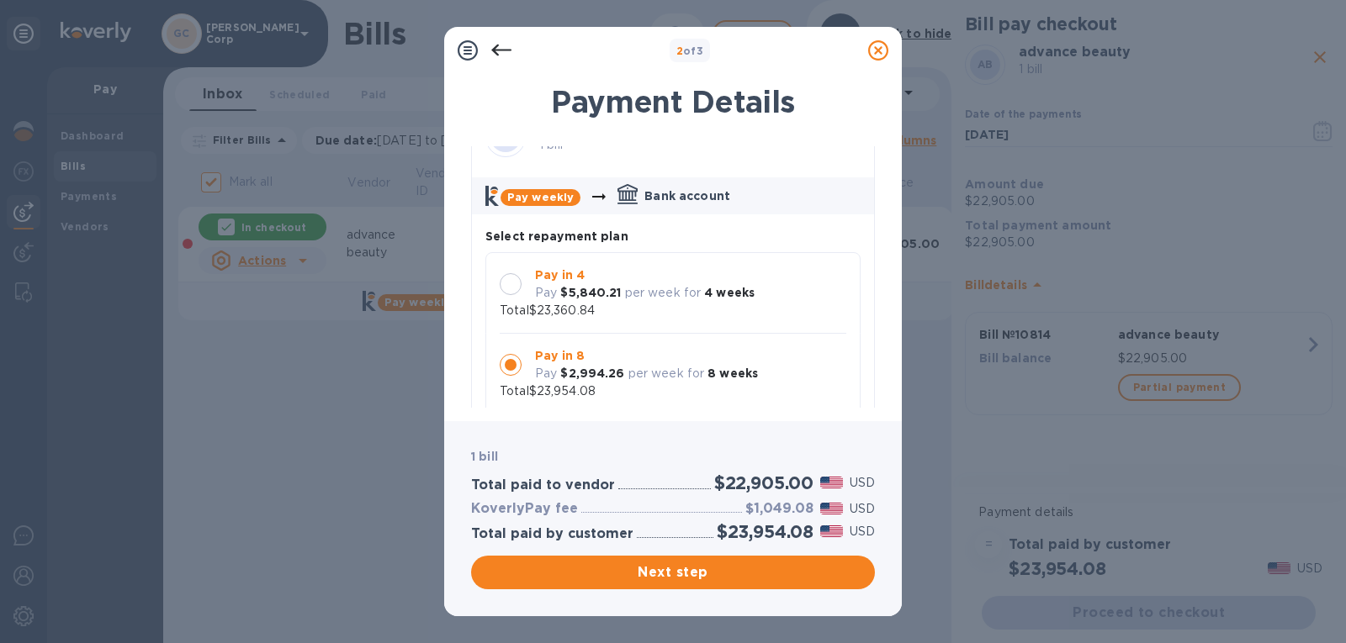
click at [520, 288] on div at bounding box center [511, 284] width 22 height 22
click at [882, 42] on icon at bounding box center [878, 50] width 20 height 20
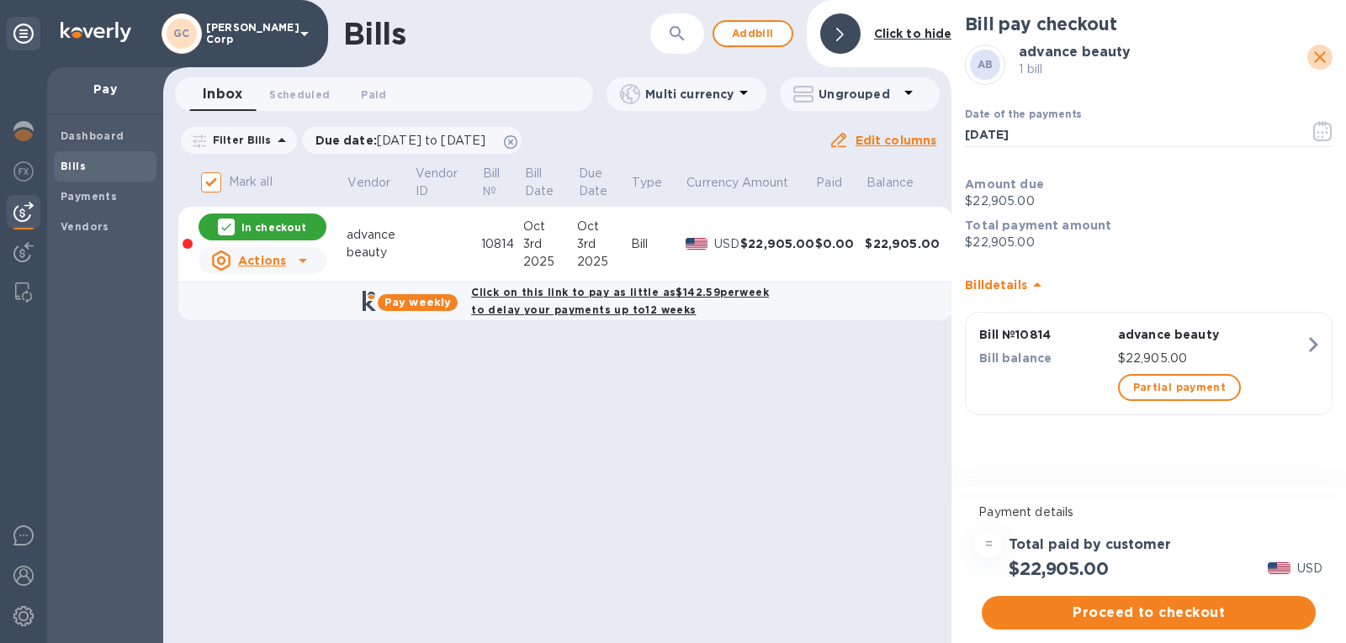
click at [1331, 53] on button "close" at bounding box center [1319, 57] width 25 height 25
checkbox input "false"
